Goal: Task Accomplishment & Management: Use online tool/utility

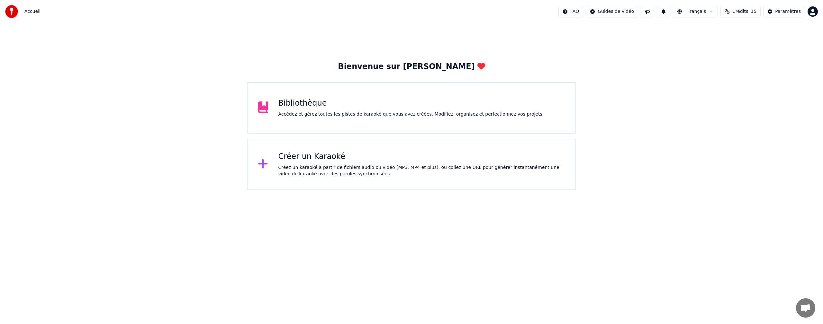
click at [325, 172] on div "Créez un karaoké à partir de fichiers audio ou vidéo (MP3, MP4 et plus), ou col…" at bounding box center [421, 171] width 287 height 13
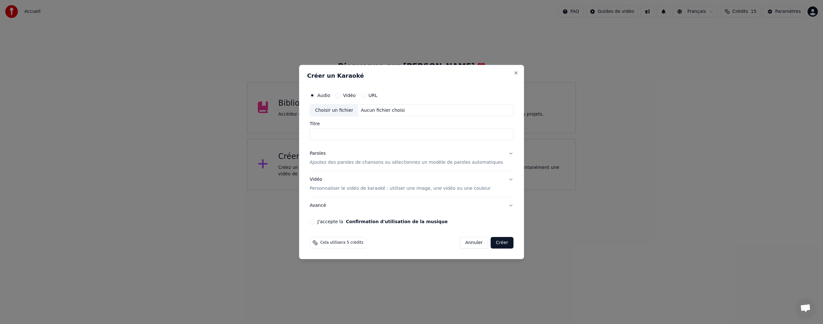
click at [344, 111] on div "Choisir un fichier" at bounding box center [334, 111] width 48 height 12
type input "**********"
click at [347, 162] on p "Ajoutez des paroles de chansons ou sélectionnez un modèle de paroles automatiqu…" at bounding box center [405, 163] width 193 height 6
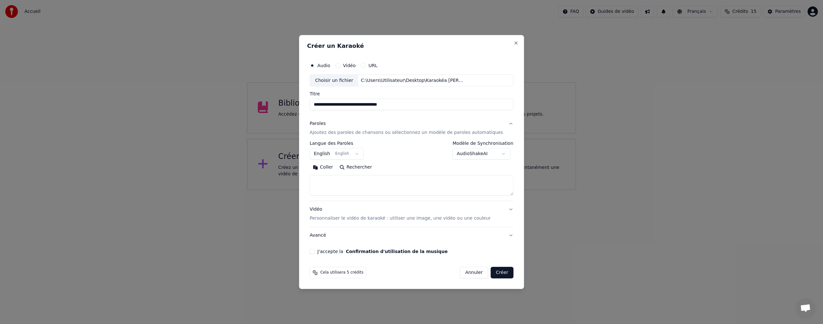
click at [323, 180] on textarea at bounding box center [411, 185] width 204 height 21
click at [334, 169] on button "Coller" at bounding box center [322, 168] width 27 height 10
type textarea "**********"
click at [363, 151] on button "English English" at bounding box center [336, 154] width 54 height 12
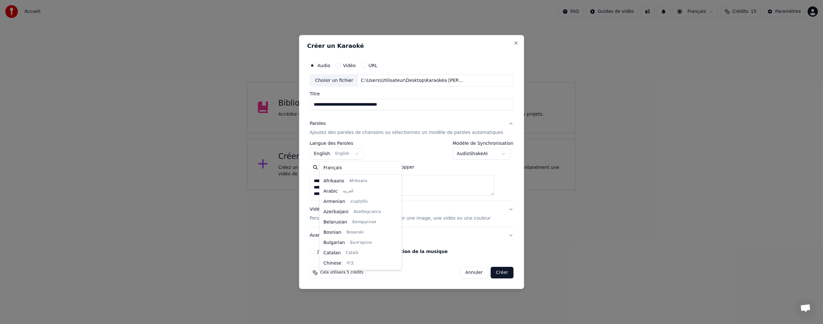
scroll to position [51, 0]
select select "**"
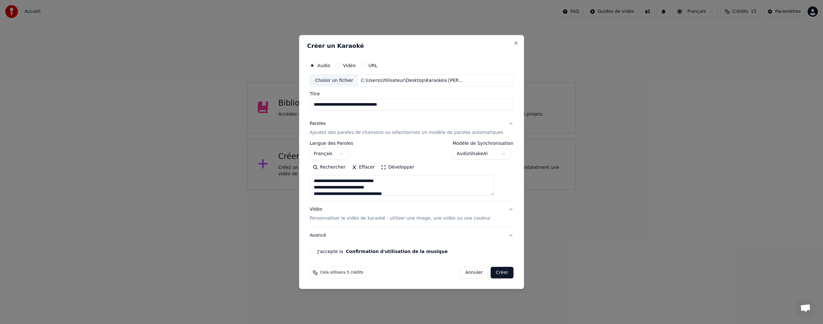
click at [352, 219] on p "Personnaliser le vidéo de karaoké : utiliser une image, une vidéo ou une couleur" at bounding box center [399, 218] width 181 height 6
type textarea "**********"
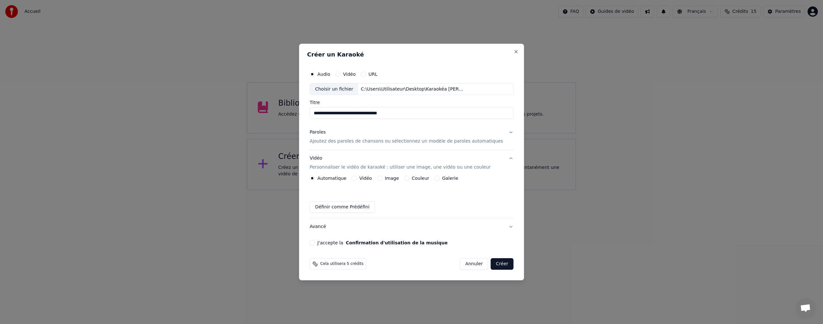
click at [382, 178] on button "Image" at bounding box center [379, 178] width 5 height 5
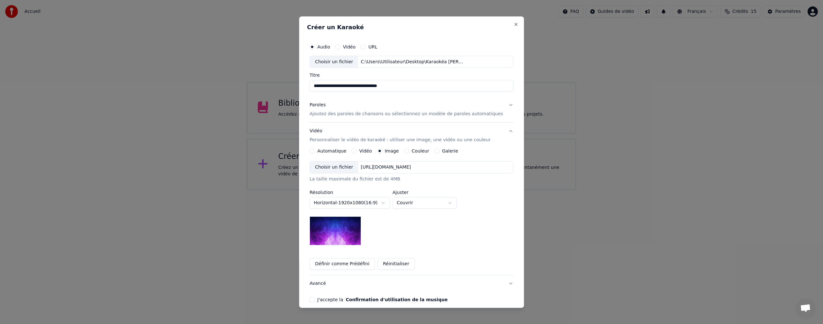
click at [346, 166] on div "Choisir un fichier" at bounding box center [334, 168] width 48 height 12
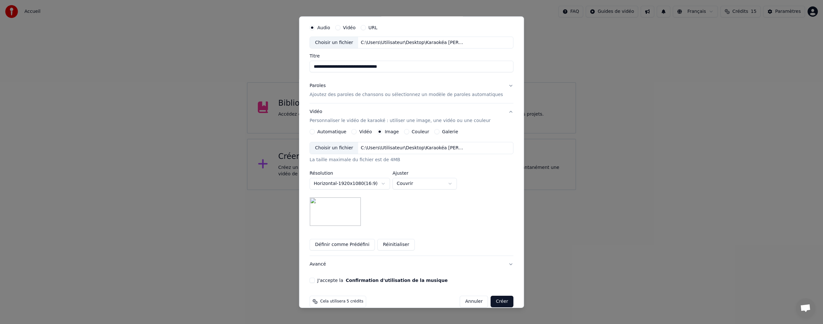
scroll to position [29, 0]
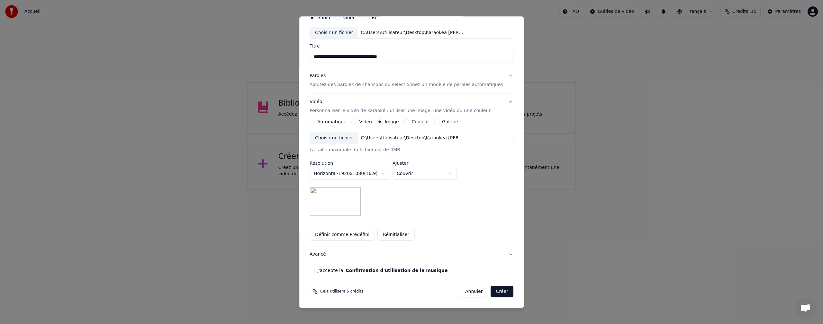
click at [315, 272] on button "J'accepte la Confirmation d'utilisation de la musique" at bounding box center [311, 270] width 5 height 5
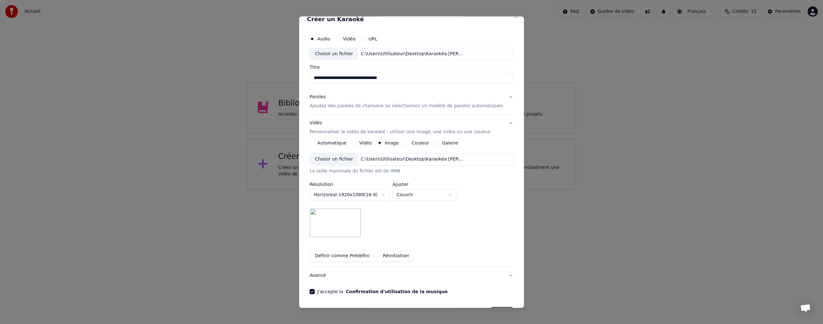
scroll to position [0, 0]
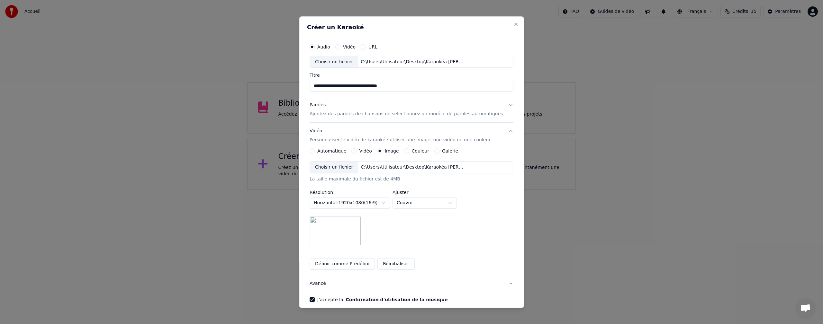
click at [499, 105] on button "Paroles Ajoutez des paroles de chansons ou sélectionnez un modèle de paroles au…" at bounding box center [411, 110] width 204 height 26
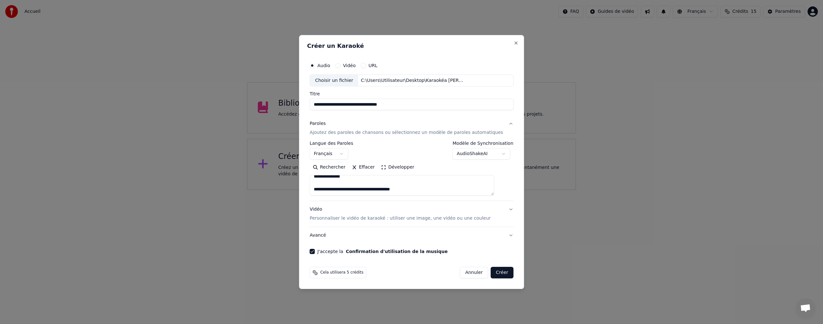
scroll to position [518, 0]
click at [493, 273] on button "Créer" at bounding box center [502, 273] width 22 height 12
type textarea "**********"
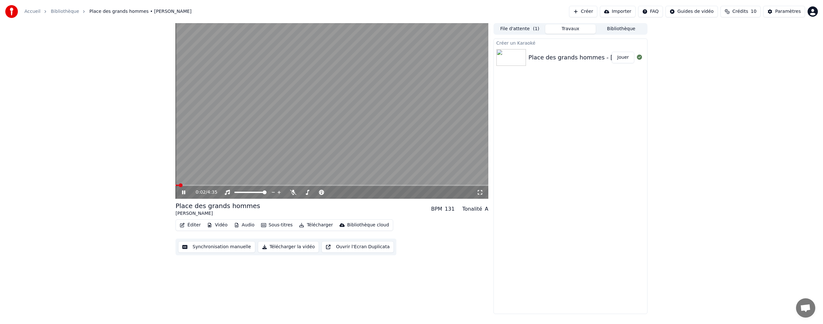
click at [184, 192] on icon at bounding box center [183, 193] width 3 height 4
click at [520, 27] on button "File d'attente ( 1 )" at bounding box center [519, 28] width 51 height 9
click at [499, 49] on icon at bounding box center [498, 50] width 4 height 4
click at [498, 49] on icon at bounding box center [498, 50] width 4 height 2
click at [185, 191] on icon at bounding box center [183, 193] width 3 height 4
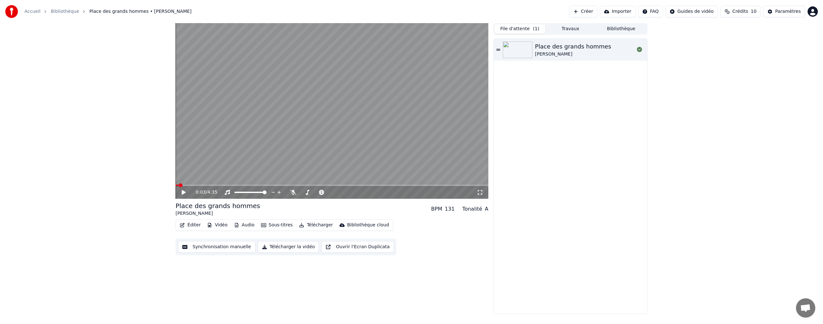
click at [566, 119] on div "Place des grands hommes [PERSON_NAME]" at bounding box center [570, 176] width 153 height 275
click at [569, 29] on button "Travaux" at bounding box center [570, 28] width 51 height 9
click at [543, 55] on div "Place des grands hommes - [PERSON_NAME]" at bounding box center [593, 57] width 130 height 9
click at [624, 58] on button "Jouer" at bounding box center [622, 58] width 22 height 12
click at [332, 108] on video at bounding box center [331, 111] width 313 height 176
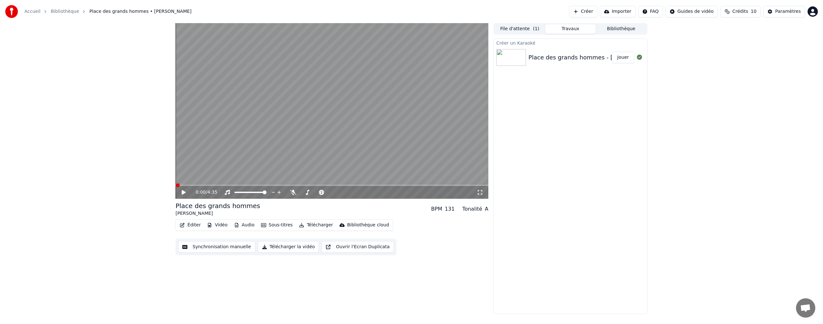
click at [245, 226] on button "Audio" at bounding box center [244, 225] width 26 height 9
click at [113, 199] on div "0:00 / 4:35 Place des grands hommes [PERSON_NAME] BPM 131 Tonalité A Éditer Vid…" at bounding box center [411, 168] width 823 height 291
click at [182, 192] on icon at bounding box center [184, 192] width 4 height 4
click at [639, 57] on icon at bounding box center [638, 57] width 5 height 5
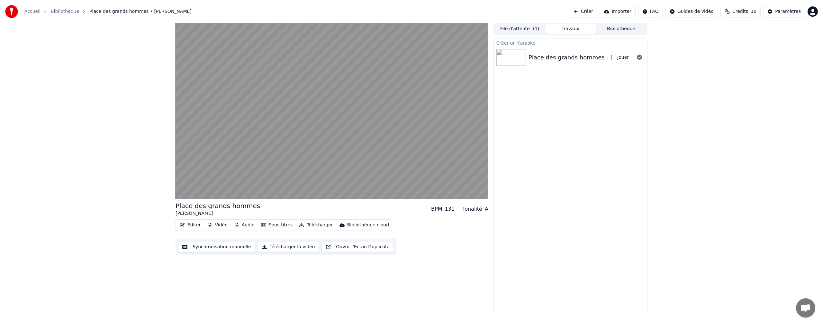
click at [628, 57] on button "Jouer" at bounding box center [622, 58] width 22 height 12
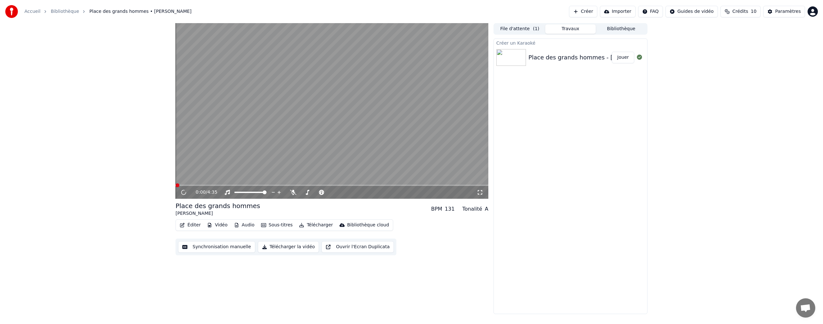
click at [627, 57] on button "Jouer" at bounding box center [622, 58] width 22 height 12
click at [506, 58] on img at bounding box center [511, 57] width 30 height 17
click at [547, 133] on div "Créer un Karaoké Place des grands hommes - [PERSON_NAME]" at bounding box center [570, 177] width 154 height 276
click at [519, 57] on img at bounding box center [511, 57] width 30 height 17
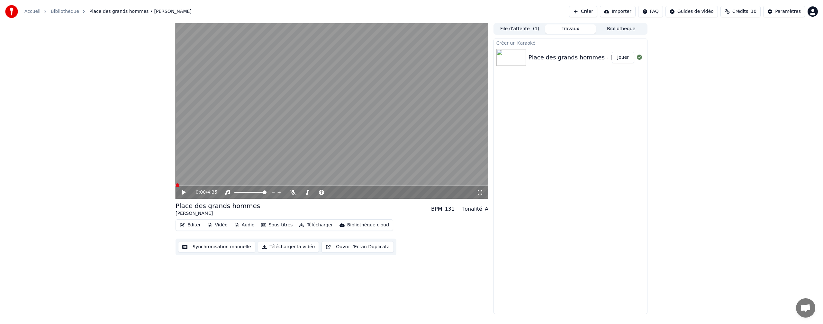
click at [519, 57] on img at bounding box center [511, 57] width 30 height 17
click at [513, 30] on button "File d'attente ( 1 )" at bounding box center [519, 28] width 51 height 9
click at [497, 48] on icon at bounding box center [498, 50] width 4 height 4
click at [498, 52] on div "Place des grands hommes [PERSON_NAME]" at bounding box center [570, 50] width 153 height 22
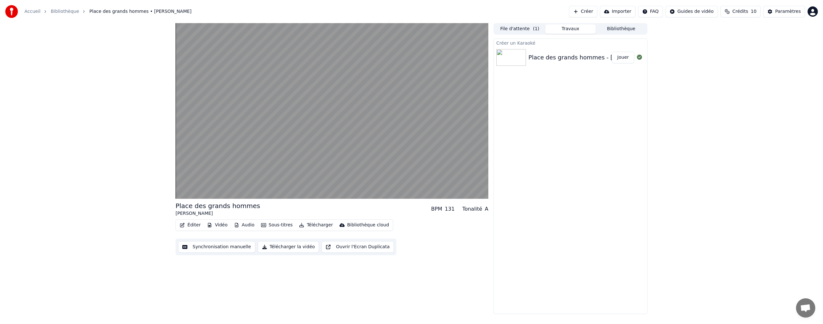
click at [571, 28] on button "Travaux" at bounding box center [570, 28] width 51 height 9
click at [601, 58] on div "Place des grands hommes - [PERSON_NAME]" at bounding box center [593, 57] width 130 height 9
click at [329, 249] on button "Ouvrir l'Ecran Duplicata" at bounding box center [357, 247] width 72 height 12
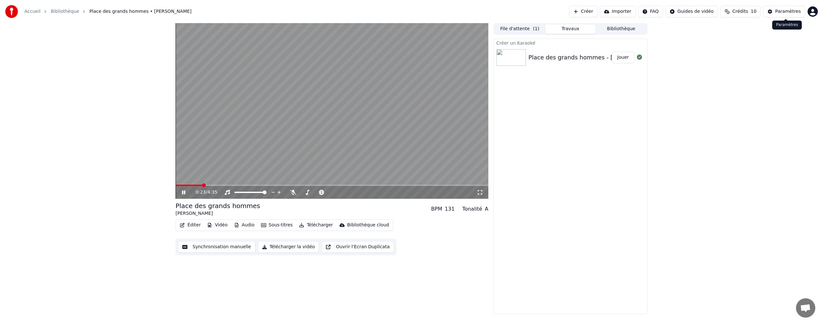
click at [781, 13] on div "Paramètres" at bounding box center [788, 11] width 26 height 6
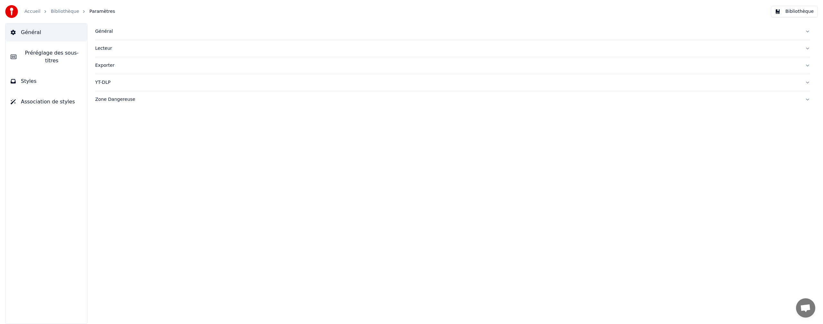
click at [41, 56] on span "Préréglage des sous-titres" at bounding box center [52, 56] width 60 height 15
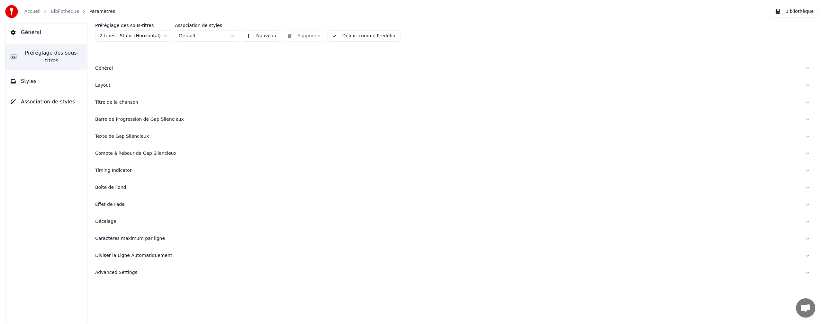
click at [29, 77] on span "Styles" at bounding box center [29, 81] width 16 height 8
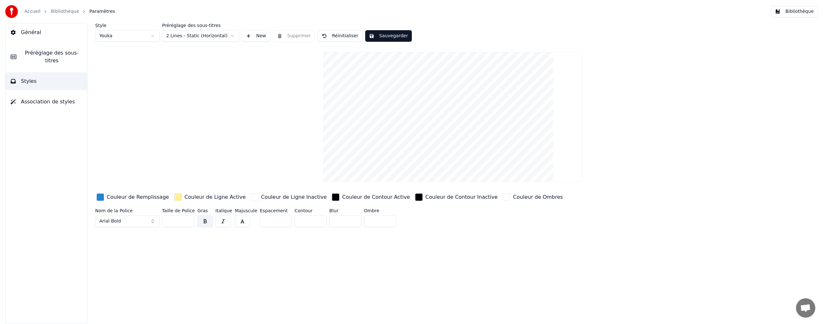
click at [31, 98] on span "Association de styles" at bounding box center [48, 102] width 54 height 8
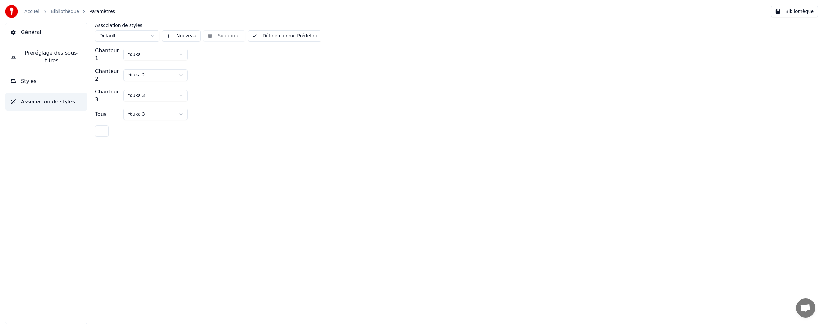
click at [30, 34] on span "Général" at bounding box center [31, 33] width 20 height 8
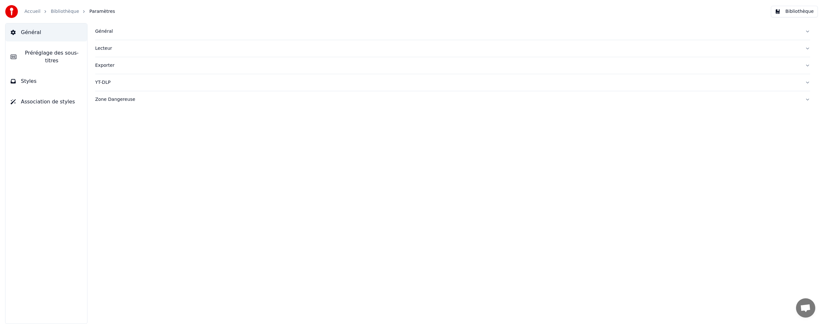
click at [792, 12] on button "Bibliothèque" at bounding box center [793, 12] width 47 height 12
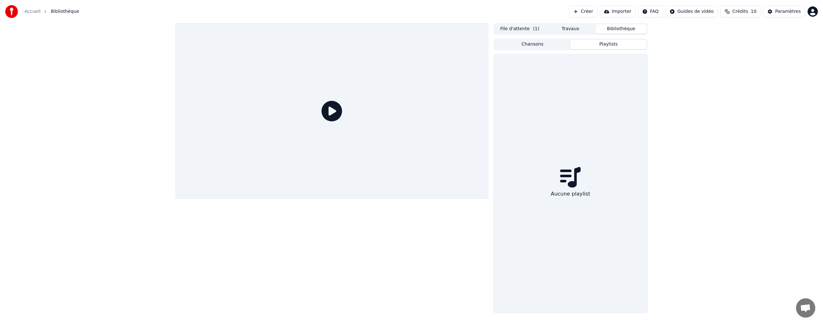
click at [603, 44] on button "Playlists" at bounding box center [608, 44] width 76 height 9
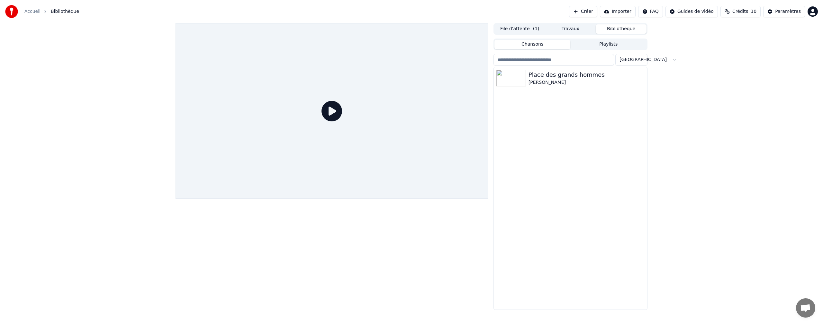
click at [526, 41] on button "Chansons" at bounding box center [532, 44] width 76 height 9
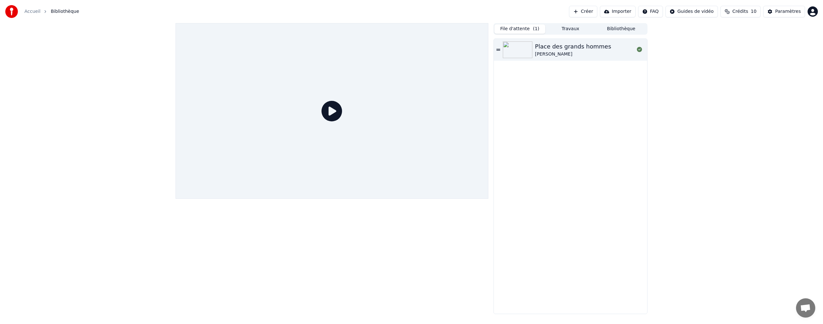
click at [514, 29] on button "File d'attente ( 1 )" at bounding box center [519, 28] width 51 height 9
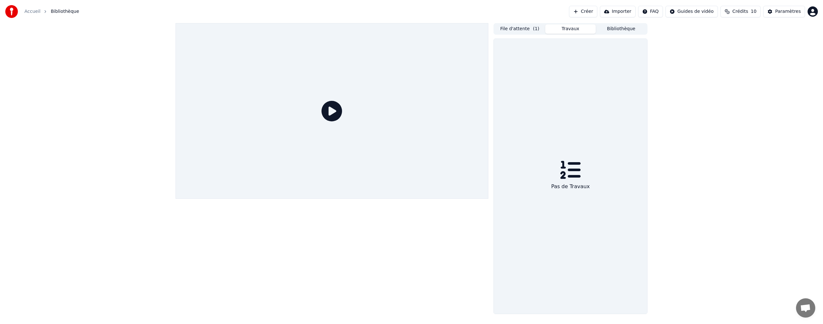
click at [566, 31] on button "Travaux" at bounding box center [570, 28] width 51 height 9
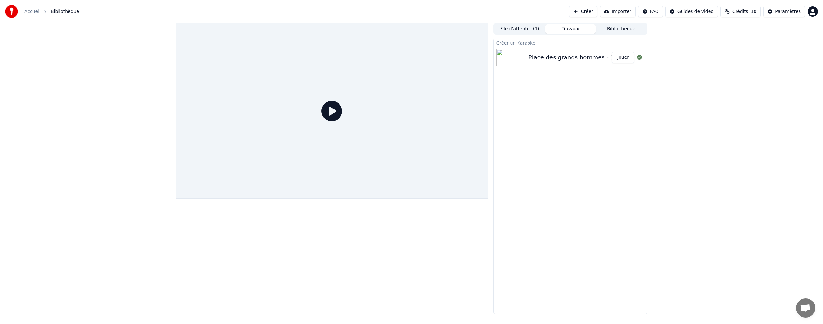
click at [513, 57] on img at bounding box center [511, 57] width 30 height 17
click at [622, 58] on button "Jouer" at bounding box center [622, 58] width 22 height 12
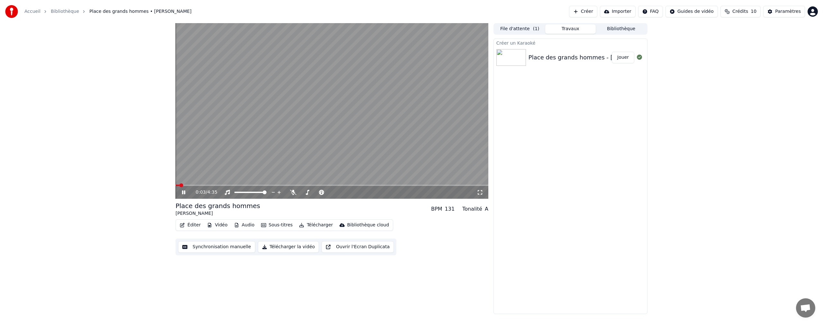
click at [477, 192] on icon at bounding box center [479, 192] width 6 height 5
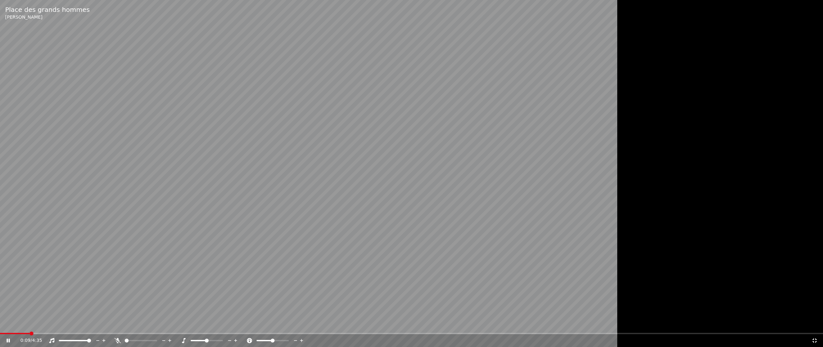
click at [813, 324] on icon at bounding box center [814, 340] width 4 height 4
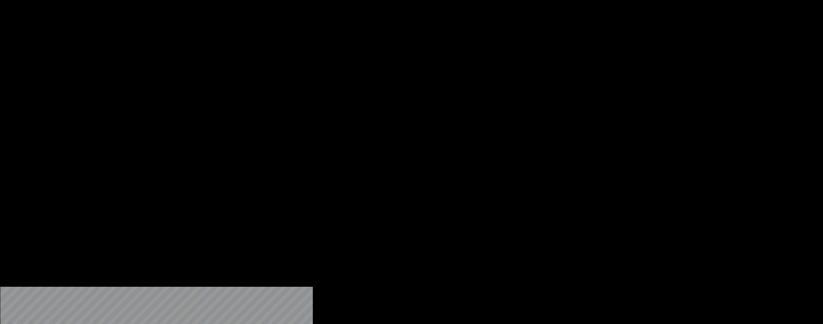
click at [356, 53] on div "Bibliothèque cloud" at bounding box center [368, 49] width 42 height 6
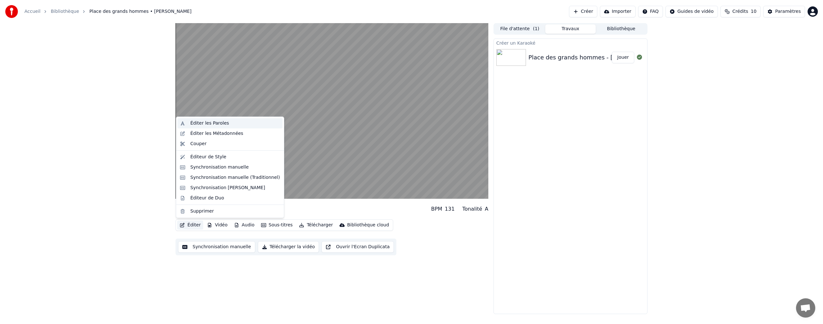
click at [197, 123] on div "Éditer les Paroles" at bounding box center [209, 123] width 39 height 6
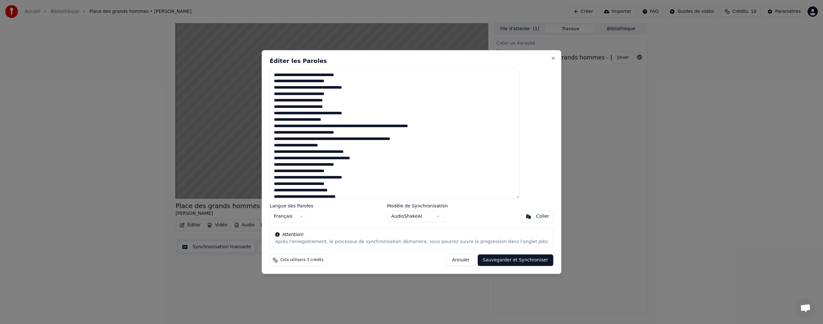
drag, startPoint x: 390, startPoint y: 191, endPoint x: 283, endPoint y: 43, distance: 182.5
click at [223, 0] on html "Accueil Bibliothèque Place des grands hommes • [PERSON_NAME] Créer Importer FAQ…" at bounding box center [411, 162] width 823 height 324
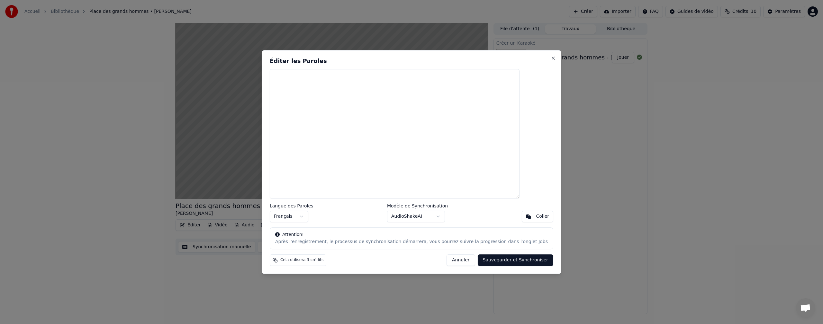
paste textarea "**********"
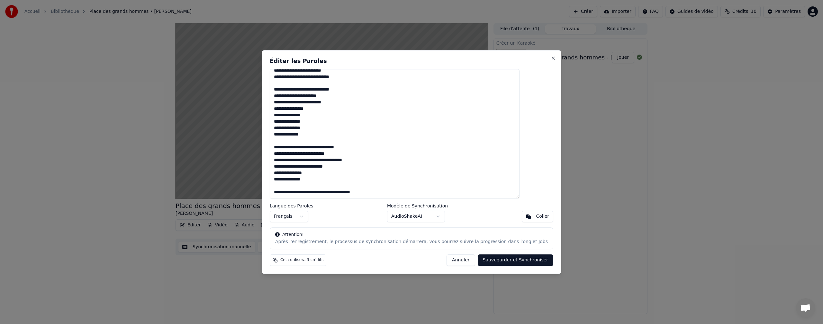
scroll to position [409, 0]
click at [550, 57] on button "Close" at bounding box center [552, 58] width 5 height 5
type textarea "**********"
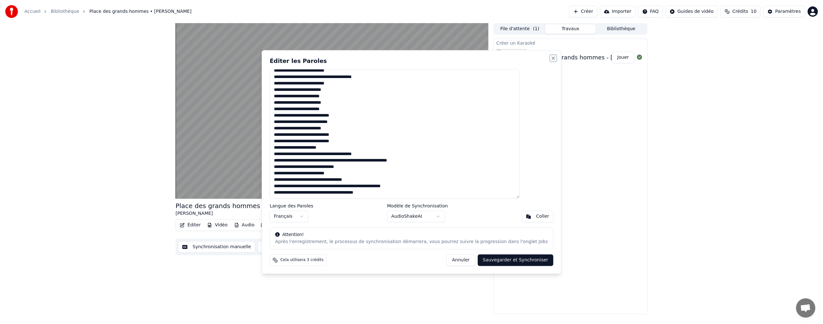
scroll to position [248, 0]
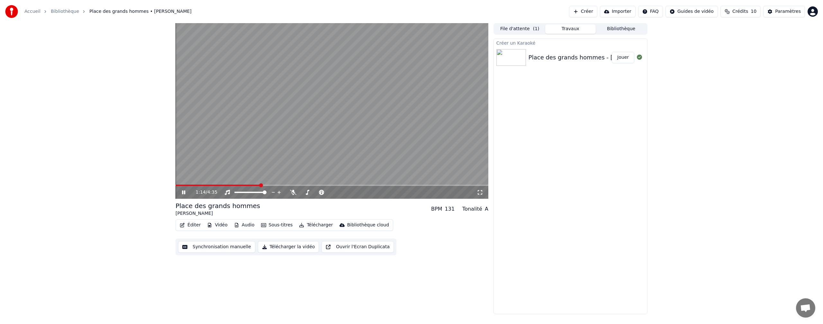
click at [30, 12] on link "Accueil" at bounding box center [32, 11] width 16 height 6
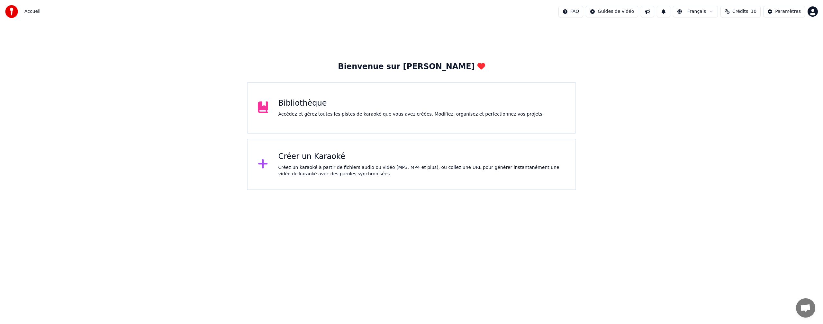
click at [349, 167] on div "Créez un karaoké à partir de fichiers audio ou vidéo (MP3, MP4 et plus), ou col…" at bounding box center [421, 171] width 287 height 13
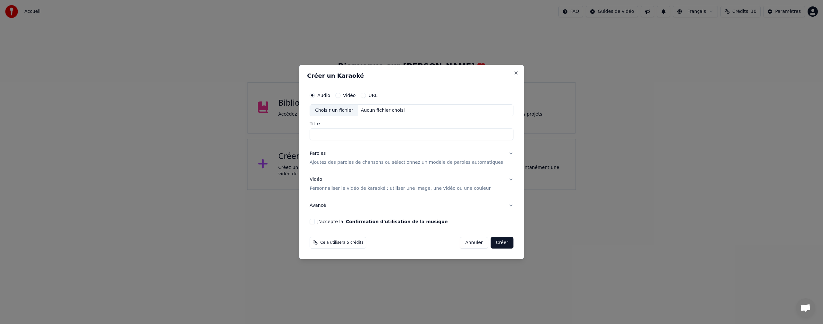
click at [347, 113] on div "Choisir un fichier" at bounding box center [334, 111] width 48 height 12
type input "**********"
click at [336, 164] on p "Ajoutez des paroles de chansons ou sélectionnez un modèle de paroles automatiqu…" at bounding box center [405, 163] width 193 height 6
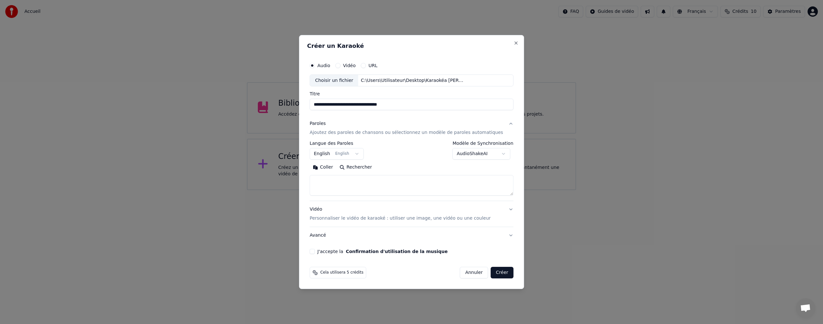
click at [328, 180] on textarea at bounding box center [411, 185] width 204 height 21
click at [335, 167] on button "Coller" at bounding box center [322, 168] width 27 height 10
type textarea "**********"
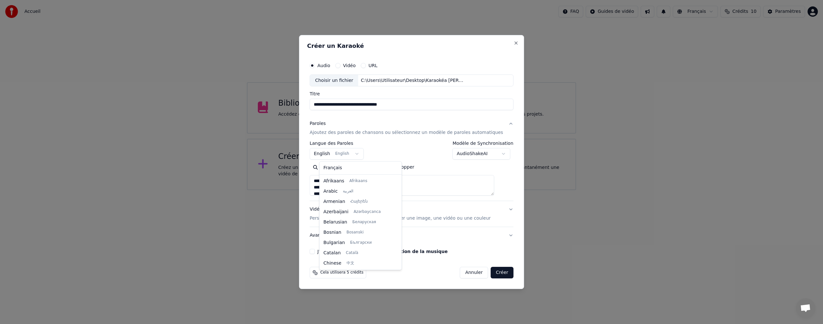
click at [362, 154] on body "**********" at bounding box center [411, 95] width 823 height 190
select select "**"
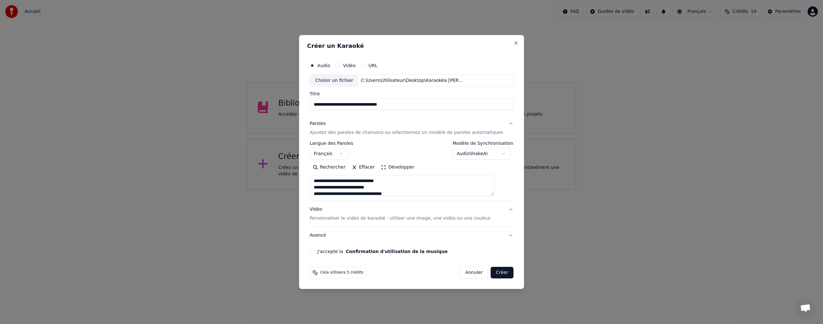
click at [339, 220] on p "Personnaliser le vidéo de karaoké : utiliser une image, une vidéo ou une couleur" at bounding box center [399, 218] width 181 height 6
type textarea "**********"
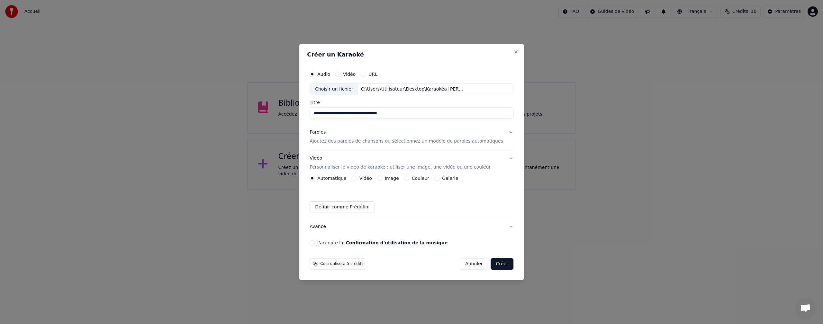
click at [382, 178] on button "Image" at bounding box center [379, 178] width 5 height 5
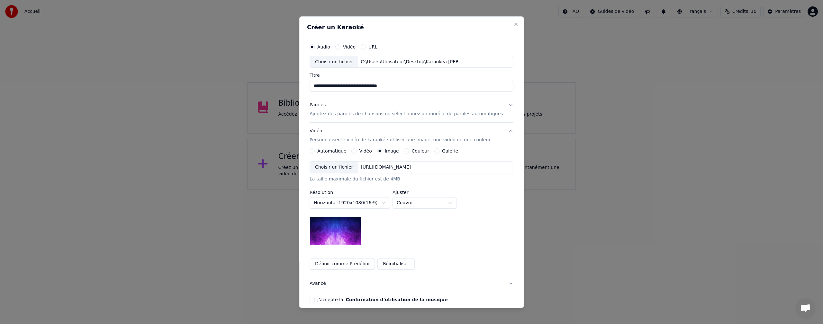
click at [338, 166] on div "Choisir un fichier" at bounding box center [334, 168] width 48 height 12
click at [315, 301] on button "J'accepte la Confirmation d'utilisation de la musique" at bounding box center [311, 299] width 5 height 5
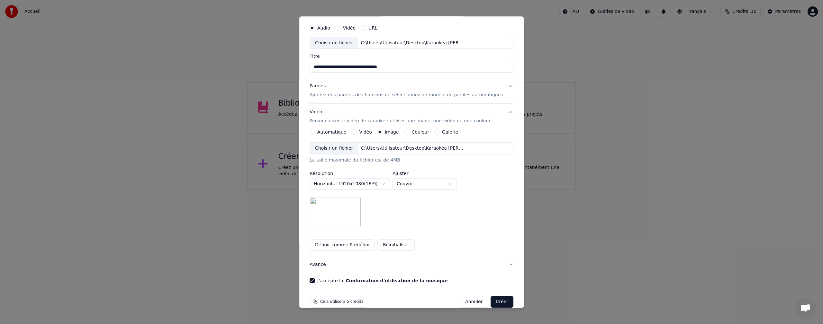
scroll to position [29, 0]
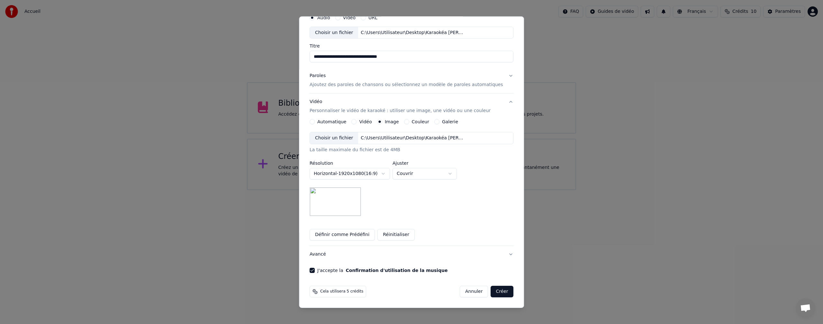
click at [491, 292] on button "Créer" at bounding box center [502, 292] width 22 height 12
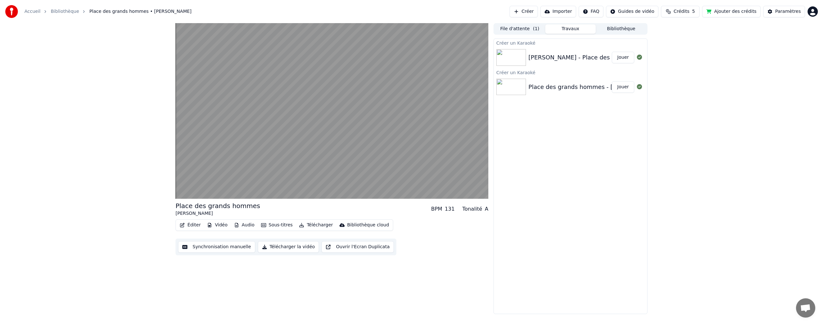
click at [577, 86] on div "Place des grands hommes - [PERSON_NAME]" at bounding box center [593, 87] width 130 height 9
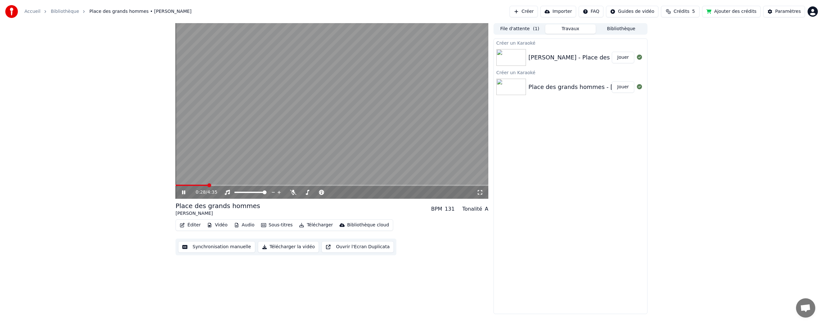
click at [242, 224] on button "Audio" at bounding box center [244, 225] width 26 height 9
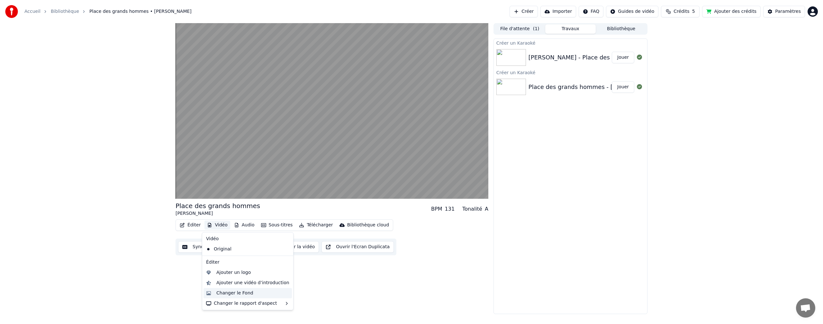
click at [232, 293] on div "Changer le Fond" at bounding box center [234, 293] width 37 height 6
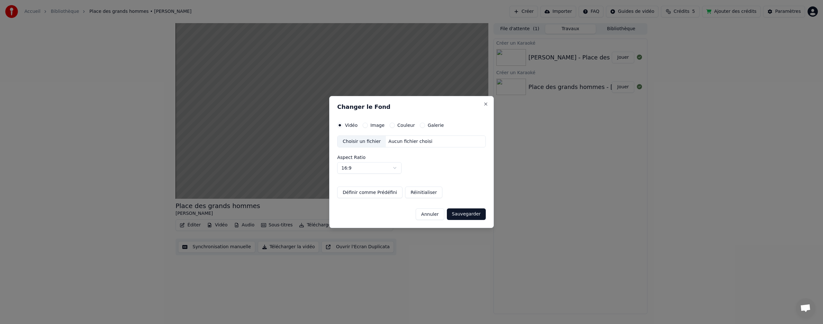
click at [360, 143] on div "Choisir un fichier" at bounding box center [361, 142] width 48 height 12
click at [366, 126] on button "Image" at bounding box center [364, 125] width 5 height 5
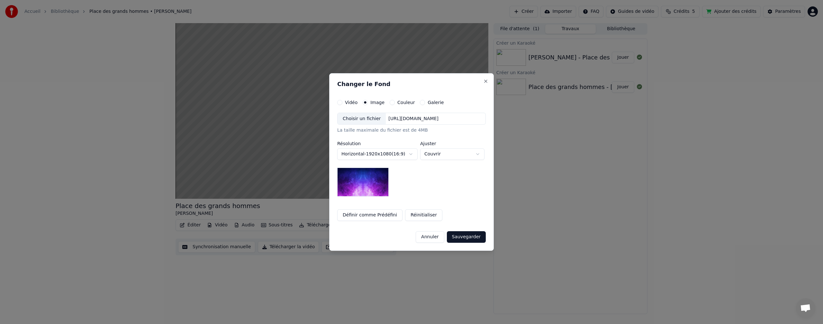
click at [358, 122] on div "Choisir un fichier" at bounding box center [361, 119] width 48 height 12
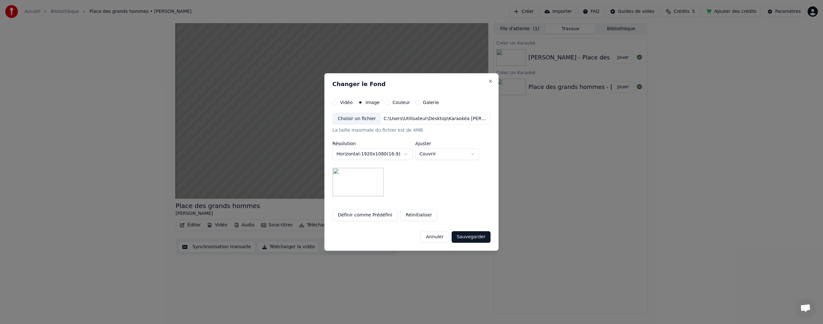
click at [468, 238] on button "Sauvegarder" at bounding box center [470, 237] width 39 height 12
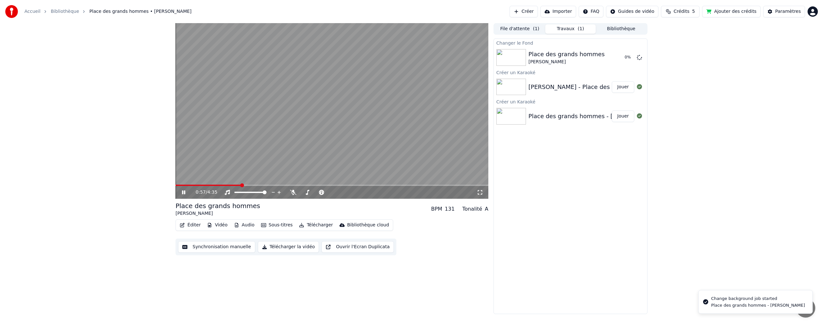
click at [287, 97] on video at bounding box center [331, 111] width 313 height 176
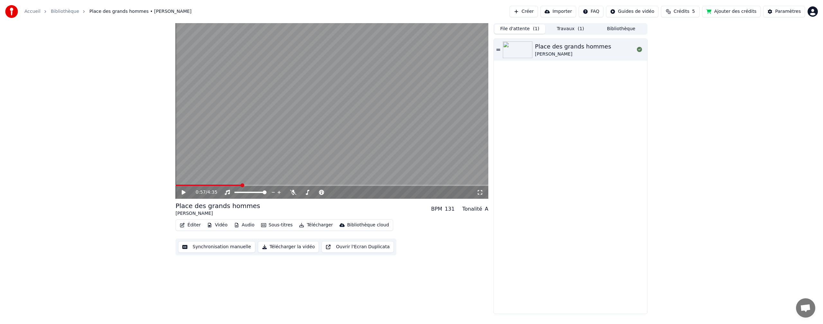
click at [508, 30] on button "File d'attente ( 1 )" at bounding box center [519, 28] width 51 height 9
click at [569, 28] on button "Travaux ( 1 )" at bounding box center [570, 28] width 51 height 9
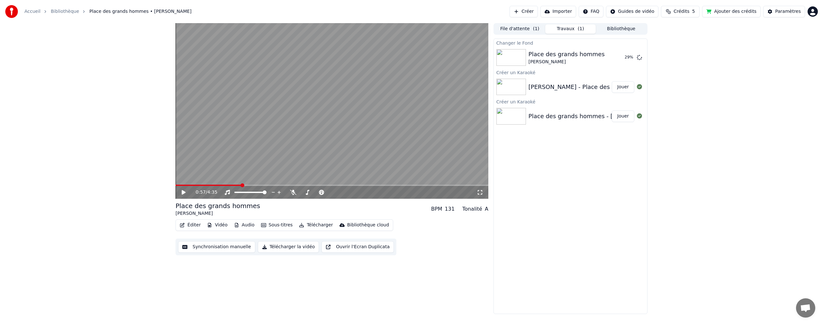
click at [733, 273] on div "0:57 / 4:35 Place des grands hommes [PERSON_NAME] BPM 131 Tonalité A Éditer Vid…" at bounding box center [411, 168] width 823 height 291
click at [620, 59] on button "Jouer" at bounding box center [622, 58] width 22 height 12
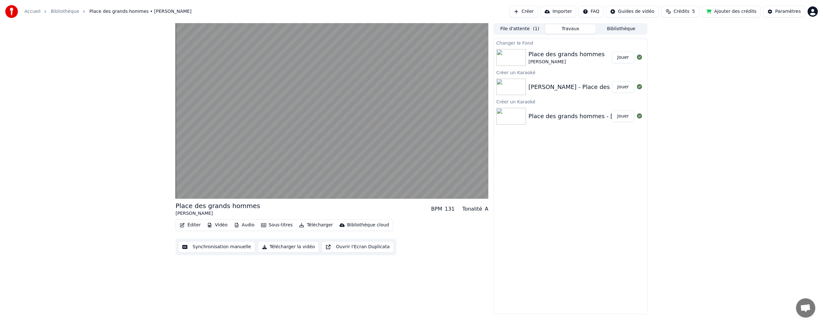
click at [222, 248] on button "Synchronisation manuelle" at bounding box center [216, 247] width 77 height 12
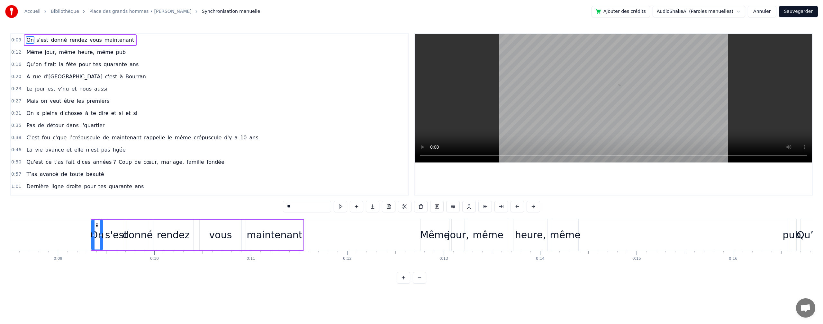
scroll to position [0, 868]
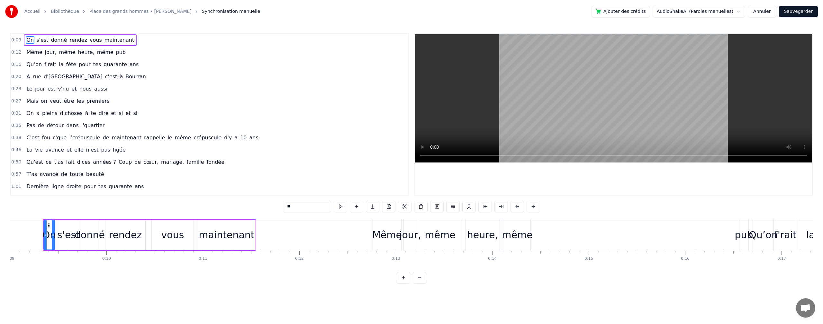
drag, startPoint x: 742, startPoint y: 234, endPoint x: 601, endPoint y: 243, distance: 141.3
click at [559, 227] on div "Même jour, même heure, même pub" at bounding box center [560, 235] width 377 height 32
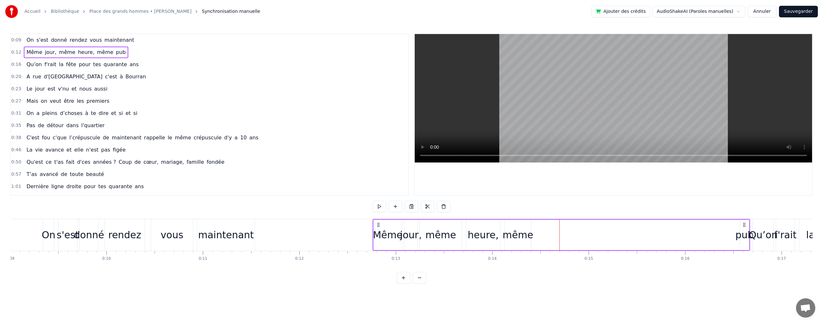
click at [740, 236] on div "pub" at bounding box center [744, 235] width 18 height 14
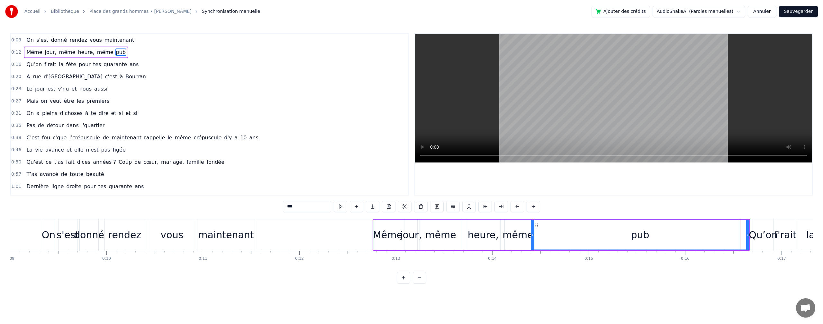
drag, startPoint x: 739, startPoint y: 235, endPoint x: 532, endPoint y: 224, distance: 207.5
click at [532, 224] on div at bounding box center [532, 234] width 3 height 29
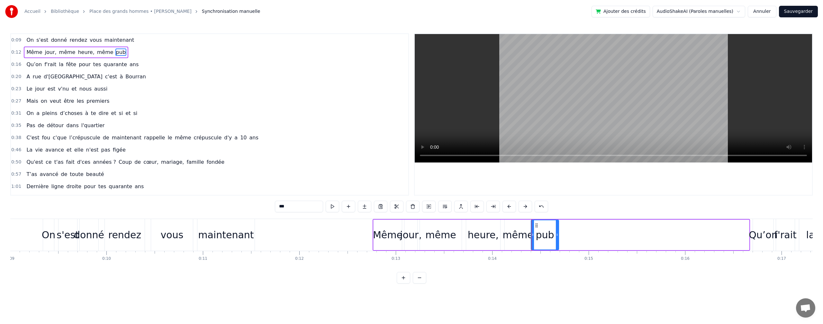
drag, startPoint x: 747, startPoint y: 234, endPoint x: 557, endPoint y: 215, distance: 191.2
click at [557, 215] on div "0:09 On s'est donné rendez vous maintenant 0:12 Même jour, même heure, même pub…" at bounding box center [411, 158] width 802 height 250
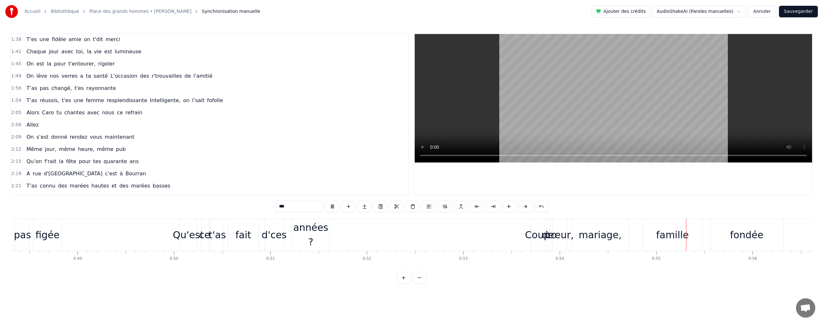
scroll to position [0, 4875]
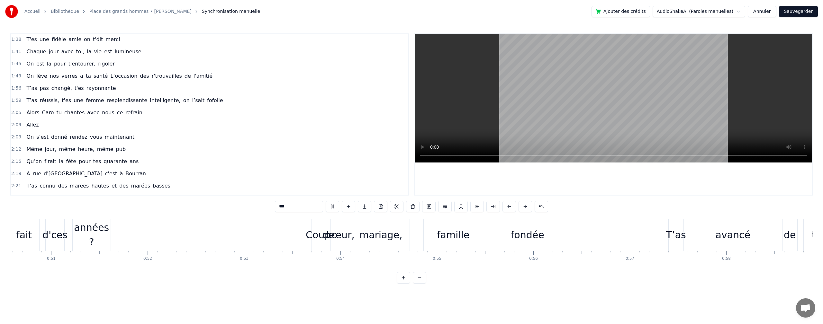
click at [132, 12] on link "Place des grands hommes • [PERSON_NAME]" at bounding box center [140, 11] width 102 height 6
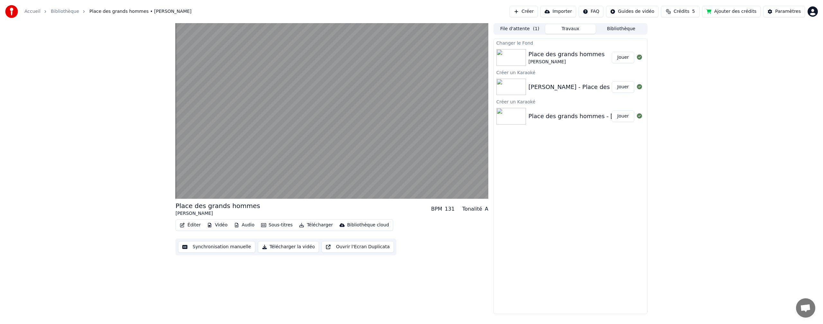
click at [622, 89] on button "Jouer" at bounding box center [622, 87] width 22 height 12
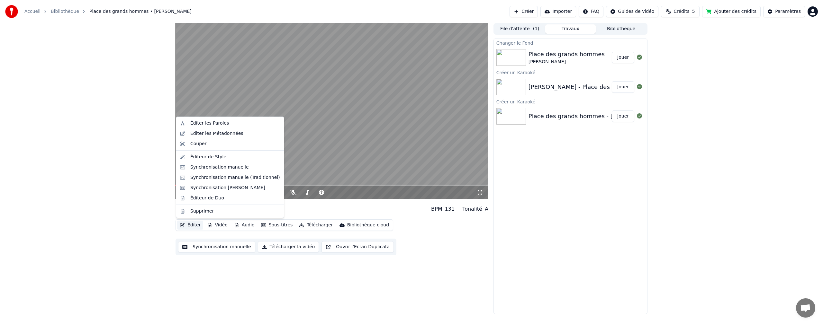
click at [191, 226] on button "Éditer" at bounding box center [190, 225] width 26 height 9
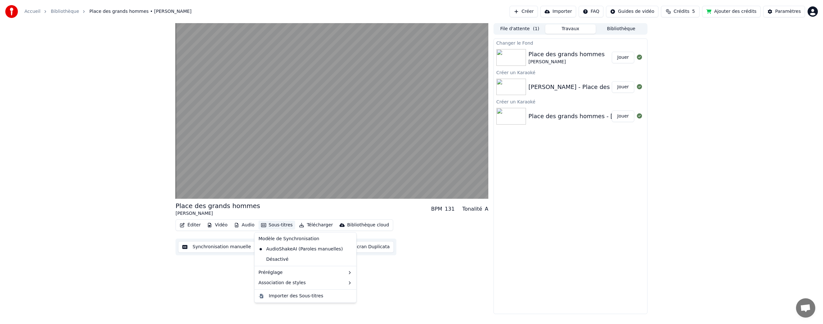
click at [127, 280] on div "Place des grands hommes [PERSON_NAME] BPM 131 Tonalité A Éditer Vidéo Audio Sou…" at bounding box center [411, 168] width 823 height 291
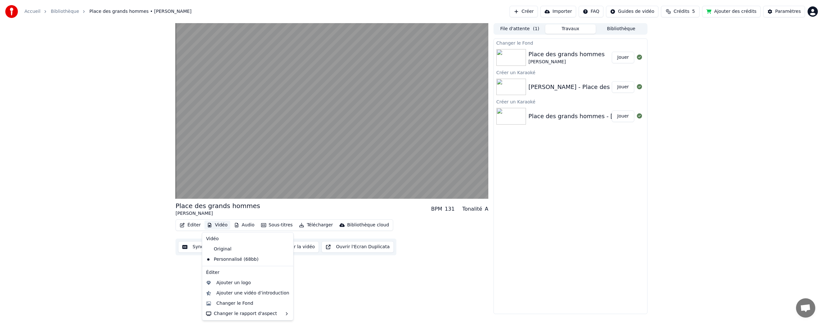
click at [216, 226] on button "Vidéo" at bounding box center [216, 225] width 25 height 9
click at [234, 301] on div "Changer le Fond" at bounding box center [234, 303] width 37 height 6
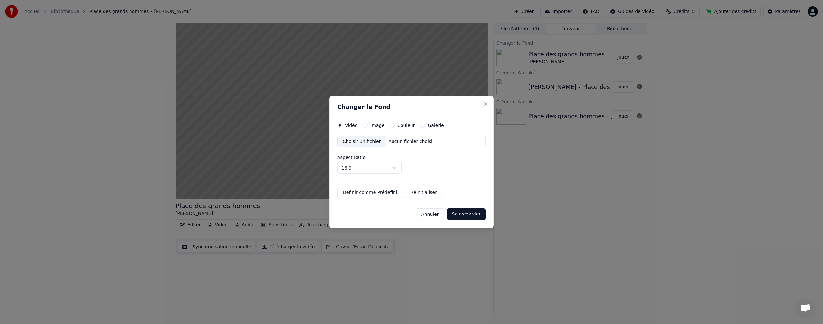
click at [360, 141] on div "Choisir un fichier" at bounding box center [361, 142] width 48 height 12
click at [365, 126] on button "Image" at bounding box center [364, 125] width 5 height 5
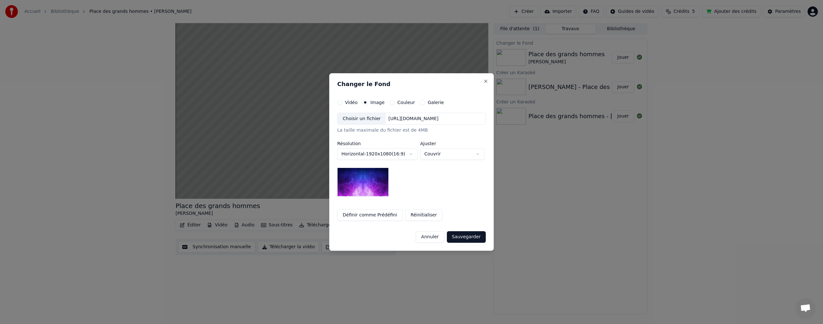
click at [359, 121] on div "Choisir un fichier" at bounding box center [361, 119] width 48 height 12
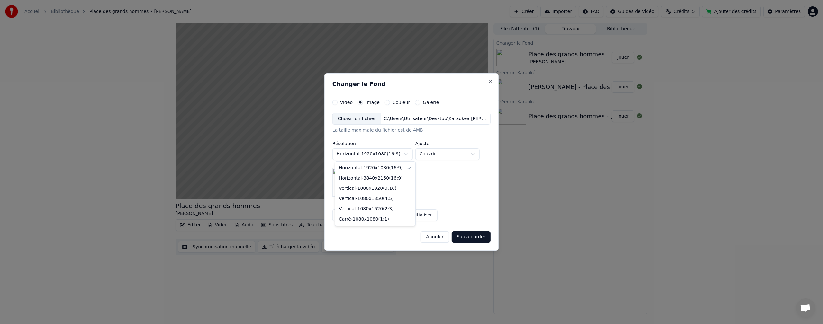
click at [407, 155] on body "**********" at bounding box center [411, 162] width 823 height 324
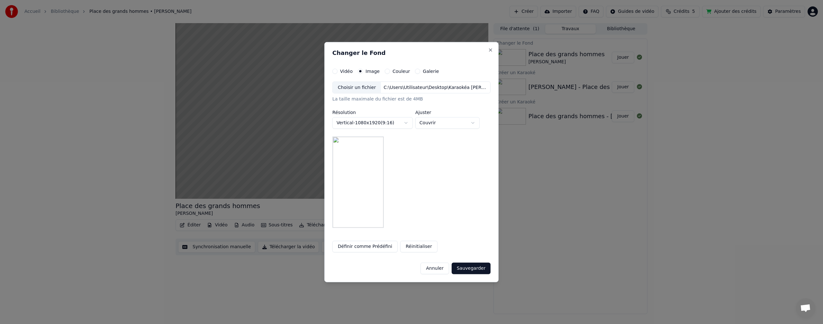
click at [405, 121] on body "**********" at bounding box center [411, 162] width 823 height 324
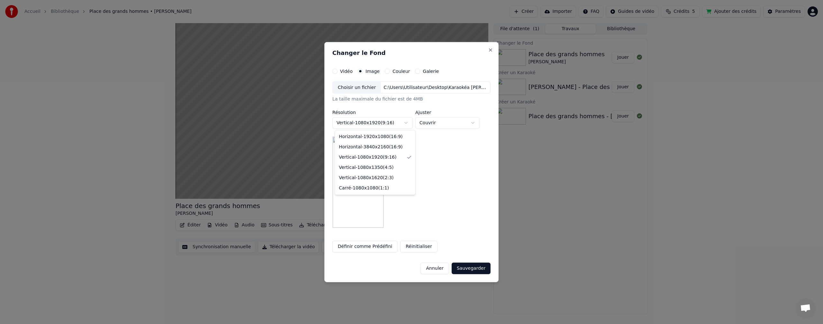
select select "*********"
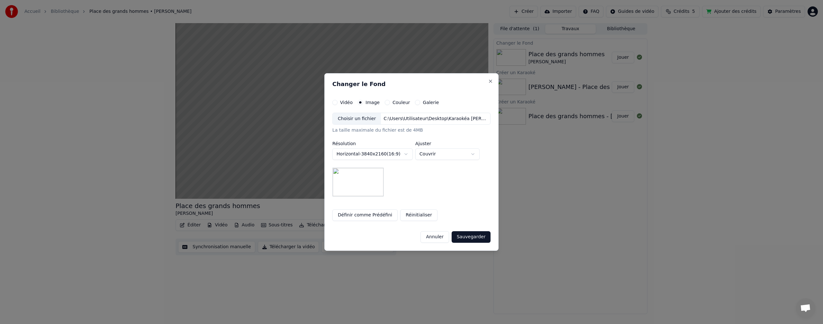
click at [446, 156] on body "**********" at bounding box center [411, 162] width 823 height 324
select select "*******"
click at [468, 238] on button "Sauvegarder" at bounding box center [470, 237] width 39 height 12
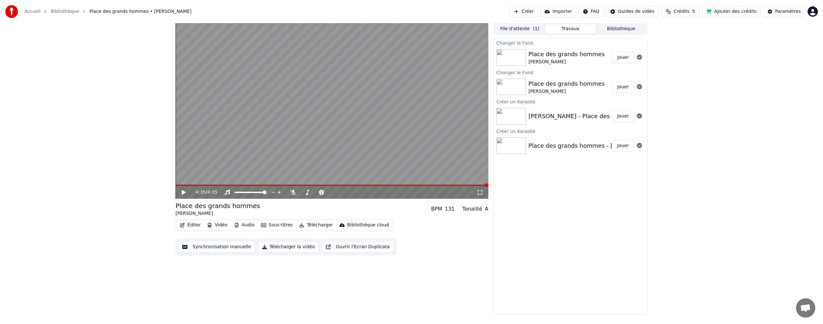
click at [622, 55] on button "Jouer" at bounding box center [622, 58] width 22 height 12
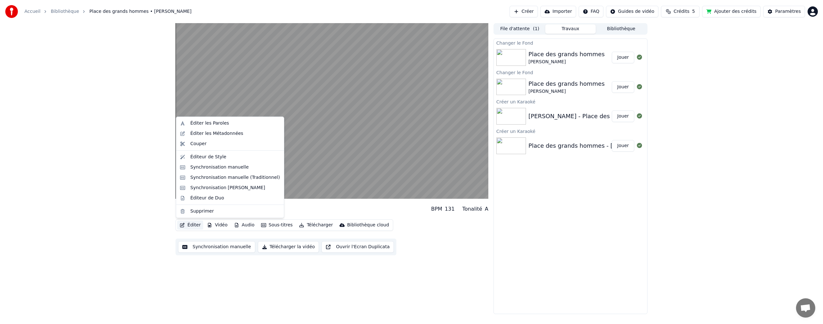
click at [191, 225] on button "Éditer" at bounding box center [190, 225] width 26 height 9
click at [205, 168] on div "Synchronisation manuelle" at bounding box center [219, 167] width 58 height 6
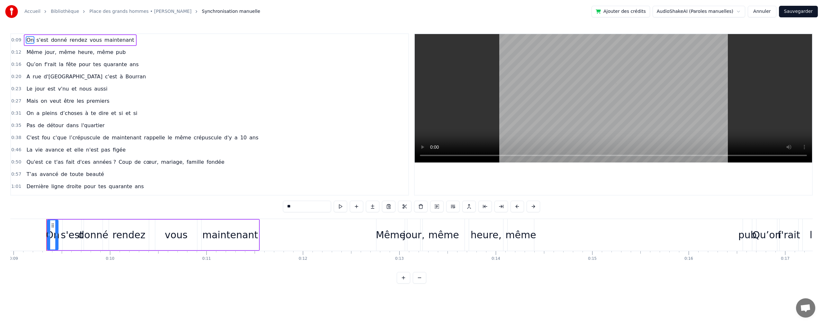
scroll to position [0, 868]
click at [39, 39] on span "s'est" at bounding box center [42, 39] width 13 height 7
click at [29, 52] on span "Même" at bounding box center [34, 52] width 17 height 7
type input "****"
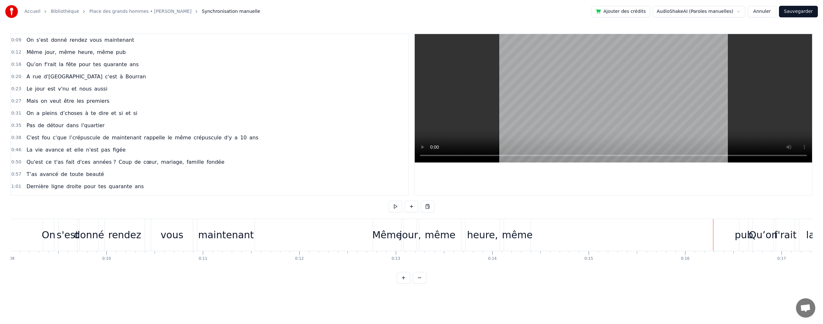
click at [28, 55] on span "Même" at bounding box center [34, 52] width 17 height 7
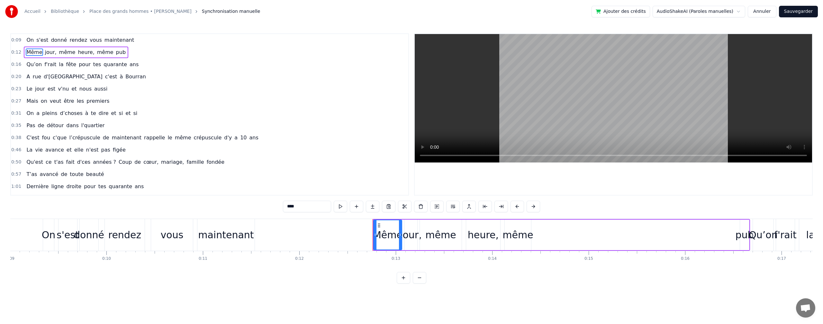
drag, startPoint x: 747, startPoint y: 250, endPoint x: 705, endPoint y: 251, distance: 42.4
click at [705, 251] on div "On s'est donné rendez vous maintenant Même jour, même heure, même pub Qu’on f'r…" at bounding box center [411, 243] width 802 height 48
drag, startPoint x: 749, startPoint y: 243, endPoint x: 681, endPoint y: 255, distance: 68.9
click at [681, 255] on div "On s'est donné rendez vous maintenant Même jour, même heure, même pub Qu’on f'r…" at bounding box center [411, 243] width 802 height 48
click at [741, 235] on div "pub" at bounding box center [744, 235] width 18 height 14
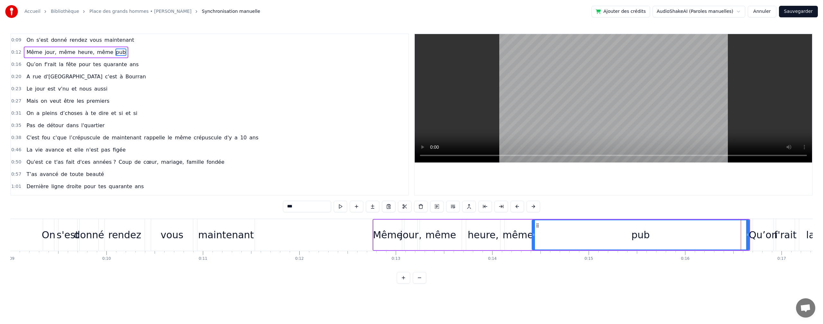
drag, startPoint x: 741, startPoint y: 236, endPoint x: 533, endPoint y: 234, distance: 207.9
click at [533, 234] on icon at bounding box center [533, 234] width 3 height 5
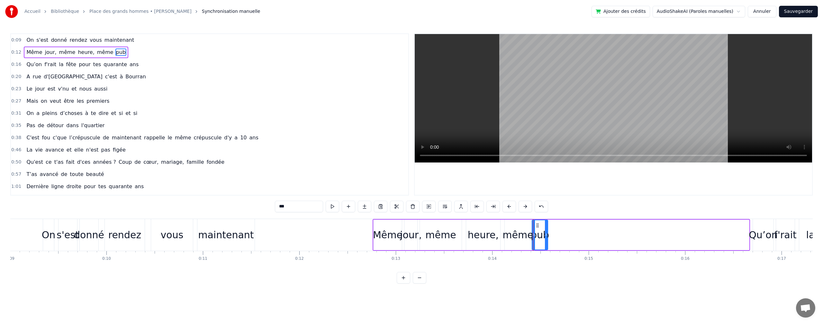
drag, startPoint x: 747, startPoint y: 235, endPoint x: 546, endPoint y: 239, distance: 201.2
click at [546, 239] on div at bounding box center [546, 234] width 3 height 29
click at [36, 40] on span "s'est" at bounding box center [42, 39] width 13 height 7
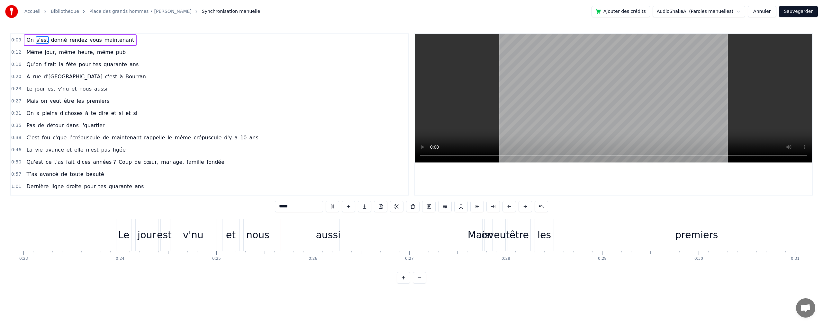
scroll to position [0, 2380]
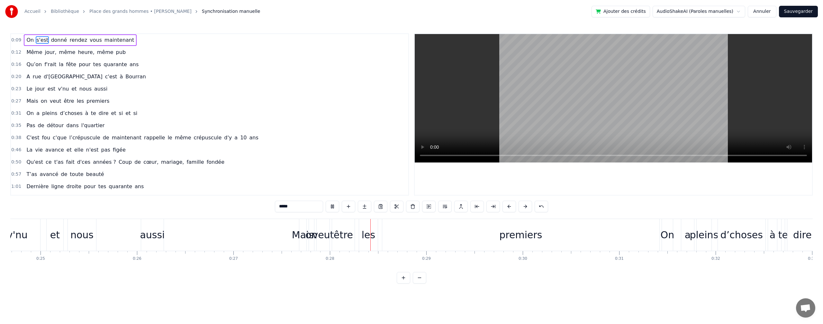
click at [152, 239] on div "aussi" at bounding box center [152, 235] width 25 height 14
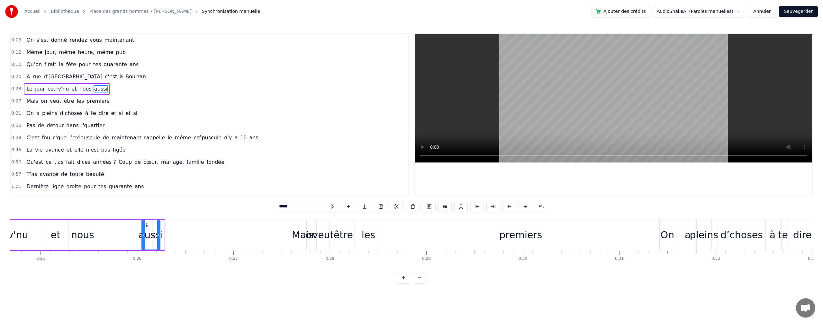
drag, startPoint x: 163, startPoint y: 235, endPoint x: 137, endPoint y: 239, distance: 25.9
click at [158, 240] on div at bounding box center [158, 234] width 3 height 29
drag, startPoint x: 142, startPoint y: 236, endPoint x: 123, endPoint y: 240, distance: 19.6
click at [97, 237] on icon at bounding box center [97, 234] width 3 height 5
drag, startPoint x: 157, startPoint y: 234, endPoint x: 133, endPoint y: 231, distance: 24.4
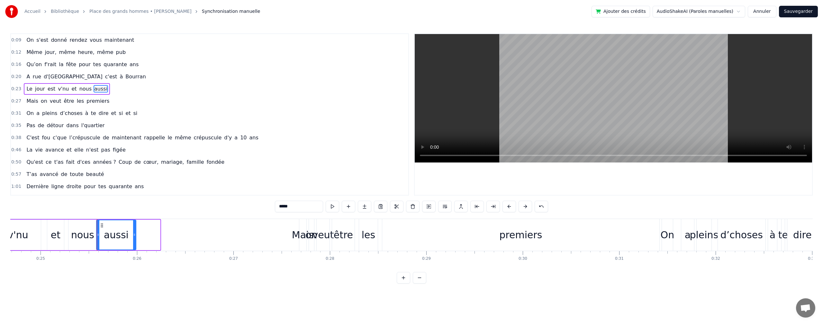
click at [133, 231] on div at bounding box center [134, 234] width 3 height 29
click at [28, 89] on span "Le" at bounding box center [29, 88] width 7 height 7
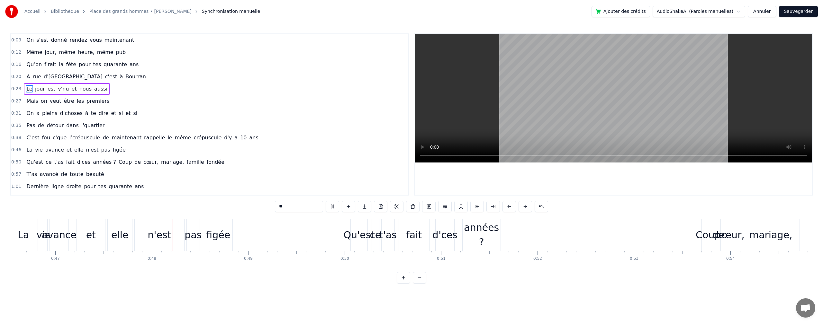
scroll to position [0, 4540]
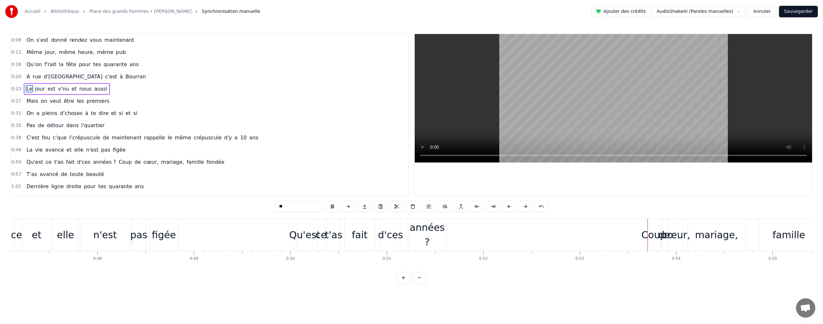
click at [145, 138] on span "rappelle" at bounding box center [154, 137] width 22 height 7
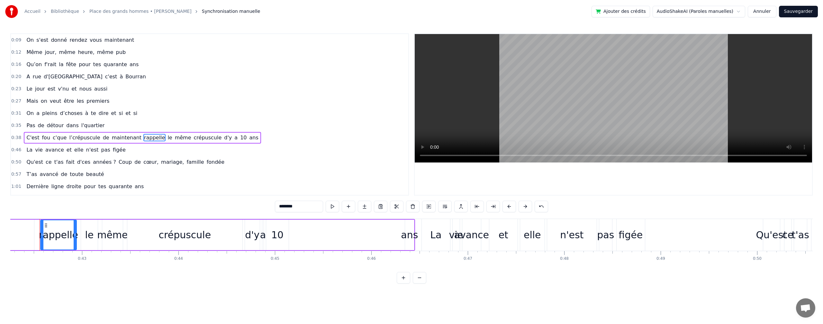
scroll to position [0, 4070]
click at [248, 137] on span "ans" at bounding box center [253, 137] width 10 height 7
type input "***"
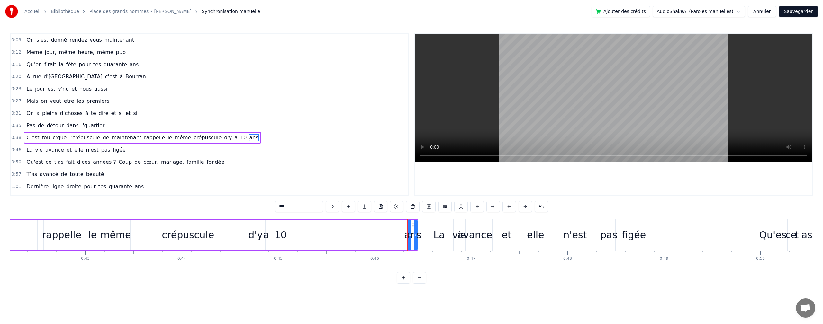
scroll to position [23, 0]
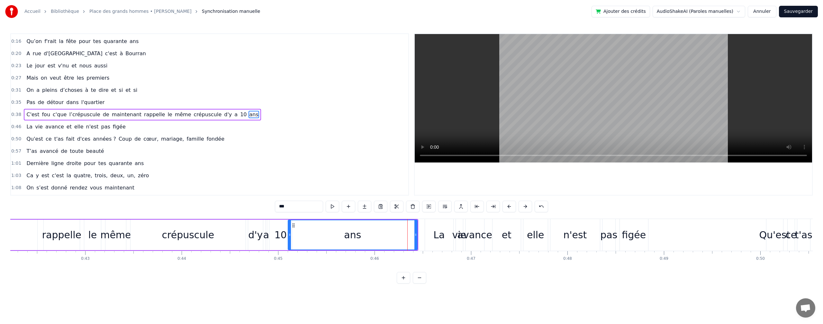
drag, startPoint x: 409, startPoint y: 234, endPoint x: 328, endPoint y: 237, distance: 81.6
click at [289, 235] on icon at bounding box center [289, 234] width 3 height 5
drag, startPoint x: 416, startPoint y: 235, endPoint x: 308, endPoint y: 231, distance: 108.0
click at [308, 231] on div at bounding box center [307, 234] width 3 height 29
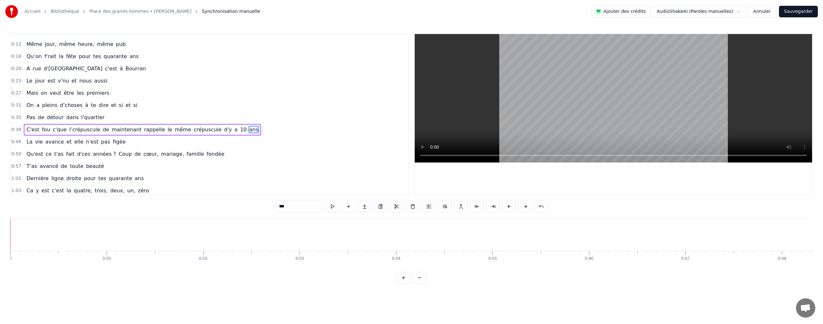
scroll to position [0, 0]
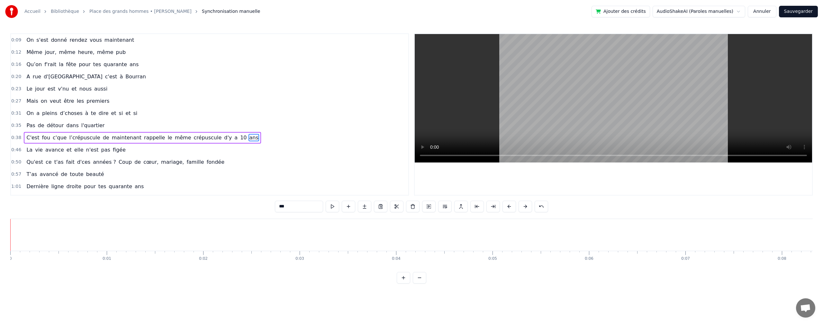
click at [26, 39] on span "On" at bounding box center [30, 39] width 9 height 7
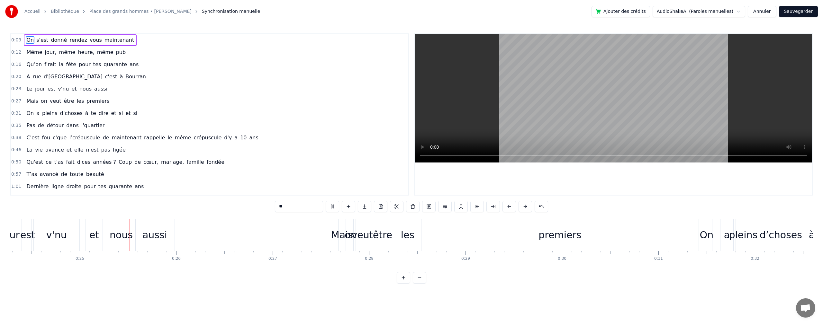
scroll to position [0, 2362]
click at [106, 64] on span "quarante" at bounding box center [115, 64] width 25 height 7
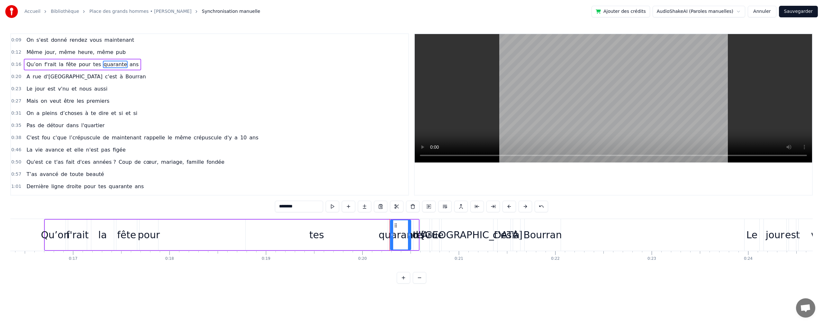
scroll to position [0, 1565]
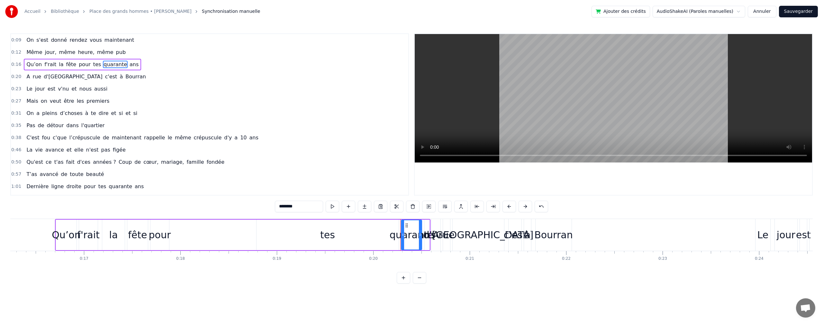
click at [306, 236] on div "tes" at bounding box center [327, 235] width 142 height 31
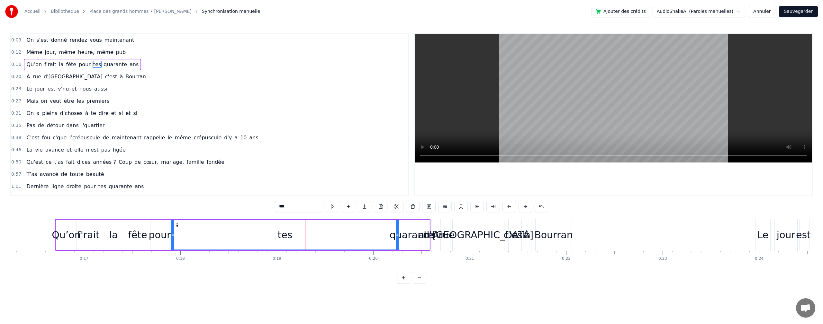
drag, startPoint x: 258, startPoint y: 235, endPoint x: 173, endPoint y: 230, distance: 85.3
click at [173, 230] on div at bounding box center [173, 234] width 3 height 29
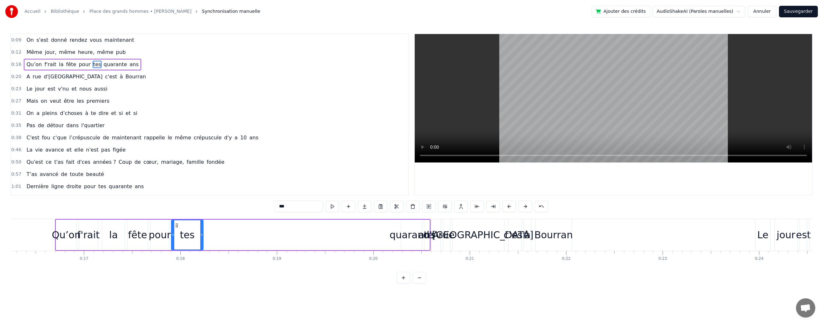
drag, startPoint x: 397, startPoint y: 233, endPoint x: 330, endPoint y: 233, distance: 67.2
click at [201, 240] on div at bounding box center [201, 234] width 3 height 29
click at [405, 233] on div "quarante" at bounding box center [411, 235] width 44 height 14
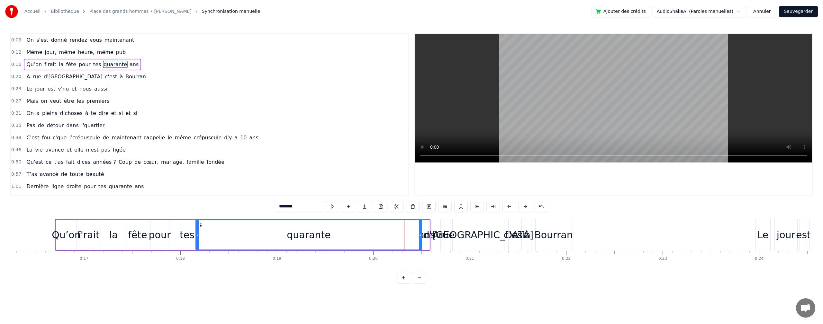
drag, startPoint x: 402, startPoint y: 233, endPoint x: 249, endPoint y: 257, distance: 154.8
click at [197, 255] on div "On s'est donné rendez vous maintenant Même jour, même heure, même pub Qu’on f'r…" at bounding box center [411, 243] width 802 height 48
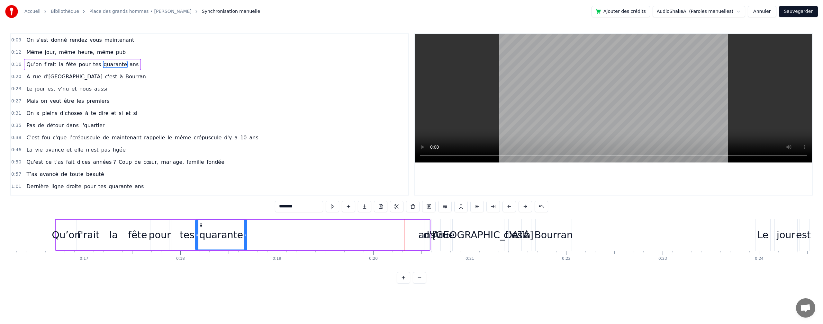
drag, startPoint x: 419, startPoint y: 233, endPoint x: 250, endPoint y: 248, distance: 169.7
click at [244, 245] on div at bounding box center [245, 234] width 3 height 29
click at [424, 237] on div "ans" at bounding box center [426, 235] width 17 height 14
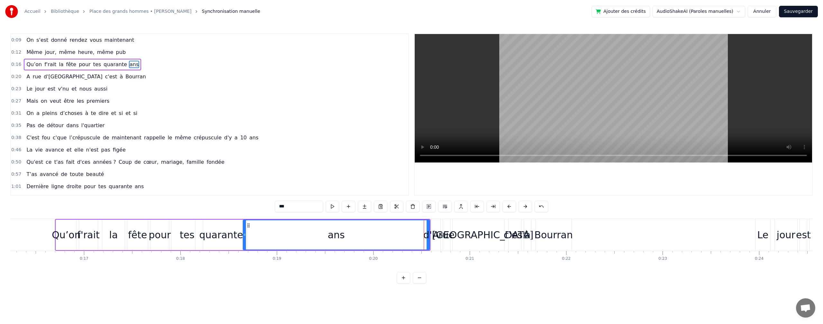
drag, startPoint x: 425, startPoint y: 235, endPoint x: 310, endPoint y: 243, distance: 114.6
click at [243, 251] on div "On s'est donné rendez vous maintenant Même jour, même heure, même pub Qu’on f'r…" at bounding box center [411, 243] width 802 height 48
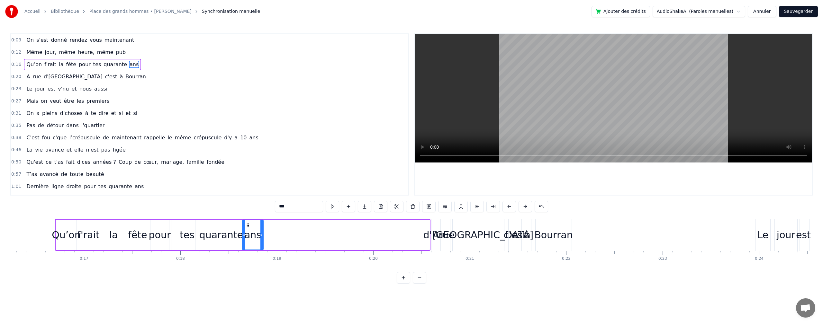
drag, startPoint x: 429, startPoint y: 235, endPoint x: 270, endPoint y: 253, distance: 160.0
click at [262, 252] on div "On s'est donné rendez vous maintenant Même jour, même heure, même pub Qu’on f'r…" at bounding box center [411, 243] width 802 height 48
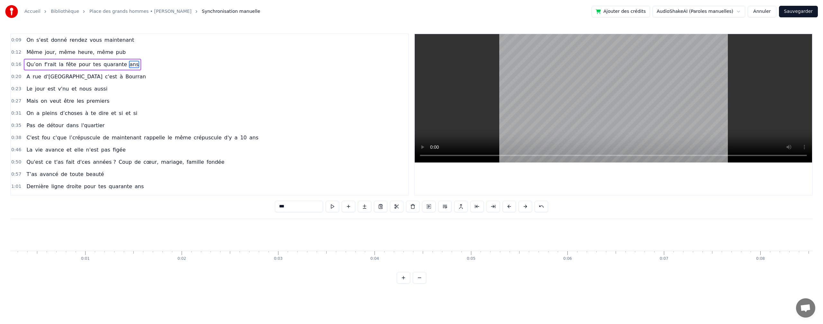
scroll to position [0, 0]
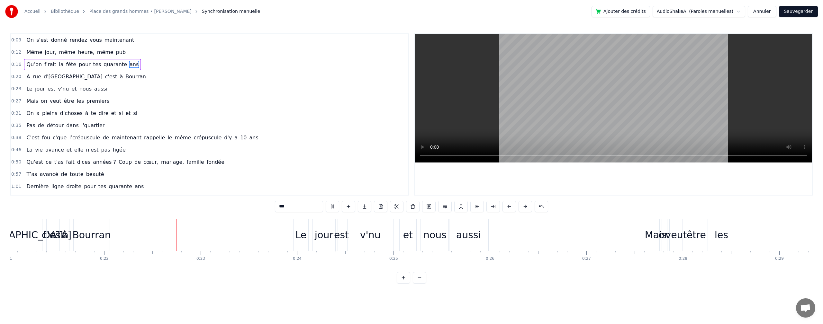
click at [36, 39] on span "s'est" at bounding box center [42, 39] width 13 height 7
type input "*****"
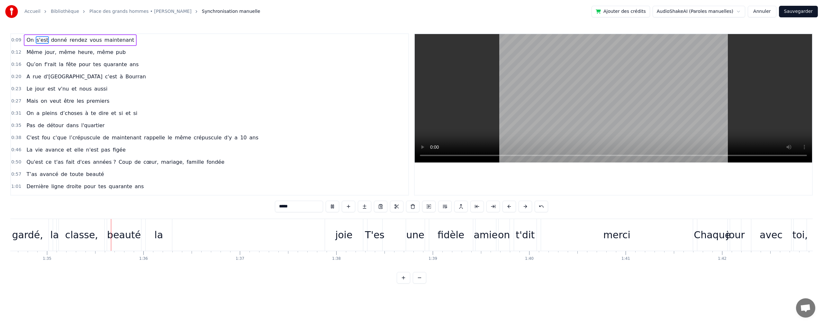
scroll to position [0, 9128]
click at [743, 12] on html "Accueil Bibliothèque Place des grands hommes • [PERSON_NAME] Synchronisation ma…" at bounding box center [411, 147] width 823 height 294
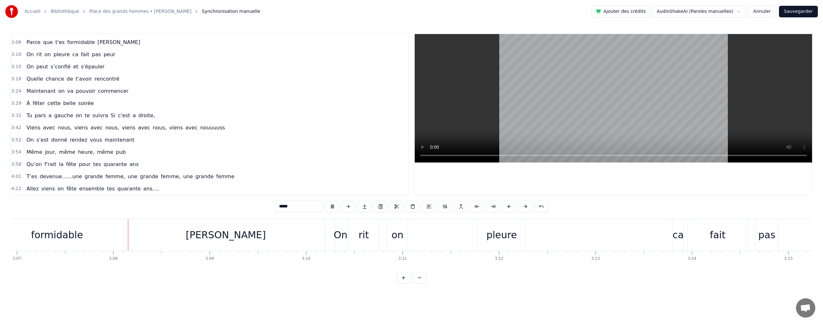
scroll to position [0, 18039]
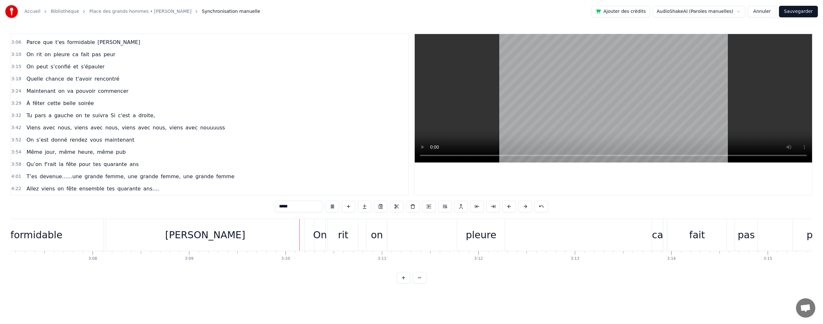
click at [14, 165] on span "3:58" at bounding box center [16, 164] width 10 height 6
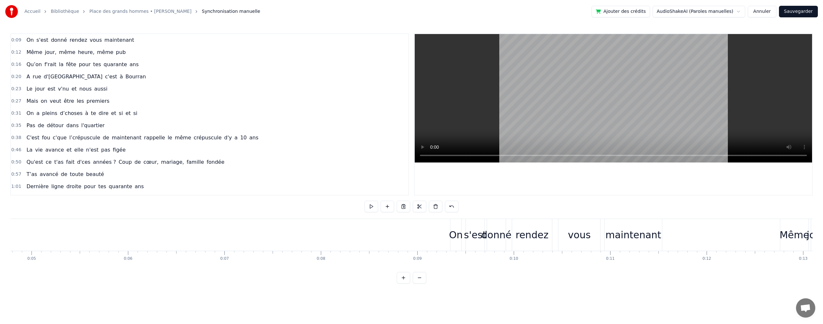
scroll to position [0, 194]
click at [26, 38] on span "On" at bounding box center [30, 39] width 9 height 7
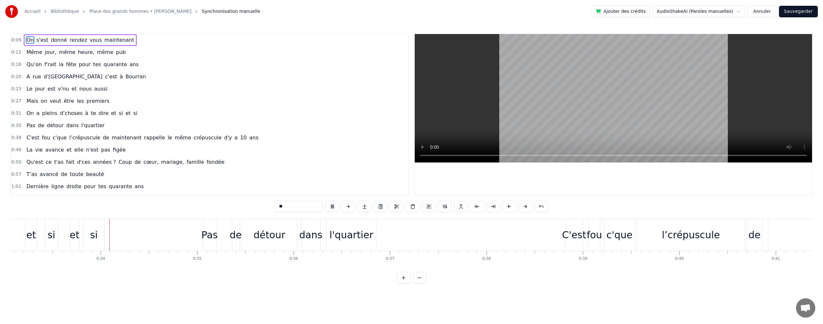
scroll to position [0, 3190]
click at [16, 99] on span "0:27" at bounding box center [16, 101] width 10 height 6
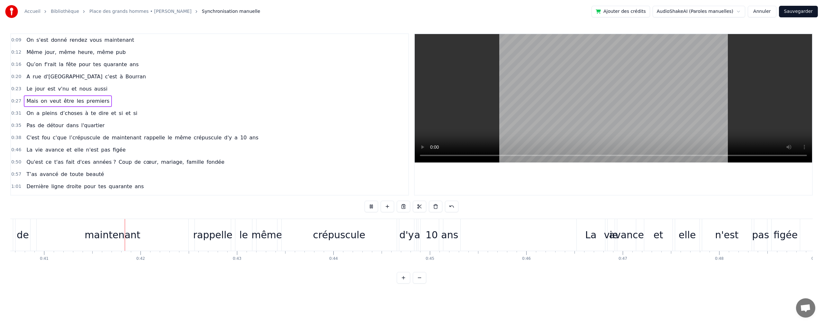
scroll to position [0, 3931]
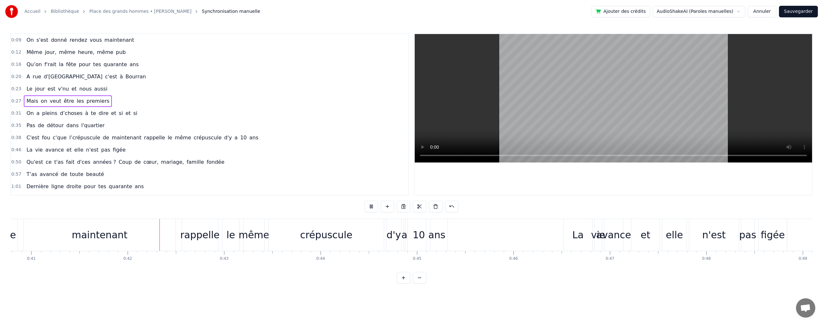
click at [14, 88] on span "0:23" at bounding box center [16, 89] width 10 height 6
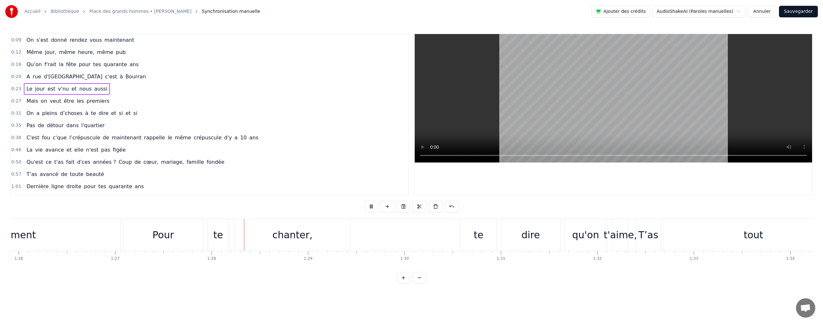
scroll to position [0, 8429]
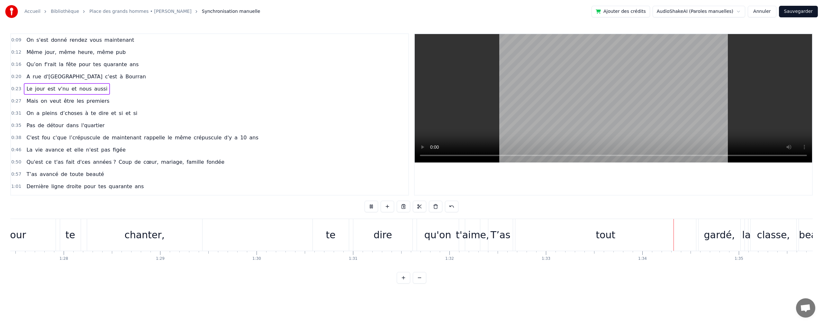
click at [114, 137] on span "maintenant" at bounding box center [126, 137] width 31 height 7
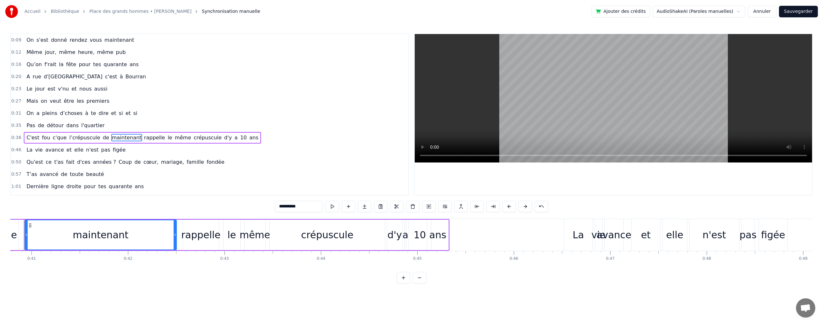
scroll to position [0, 3912]
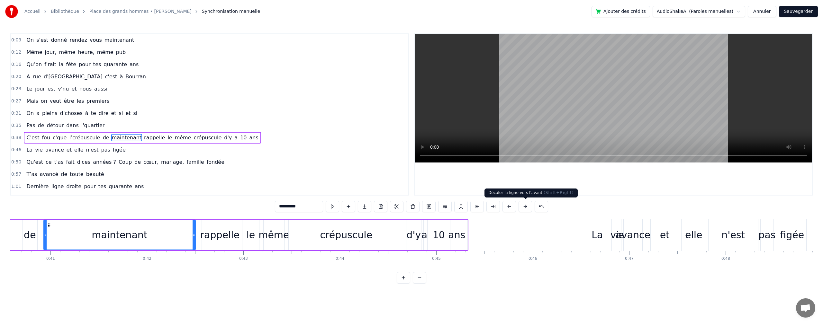
click at [522, 207] on button at bounding box center [524, 207] width 13 height 12
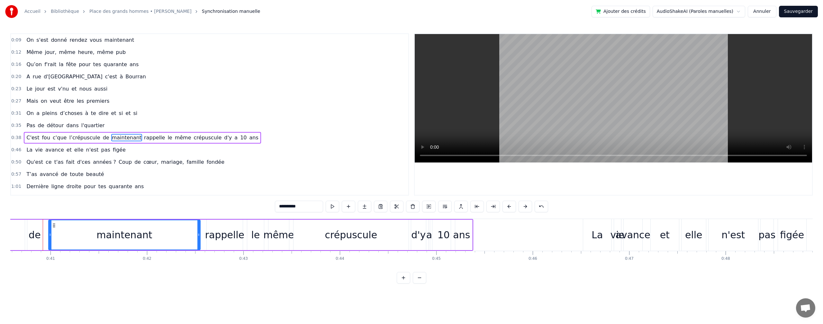
click at [767, 11] on button "Annuler" at bounding box center [761, 12] width 28 height 12
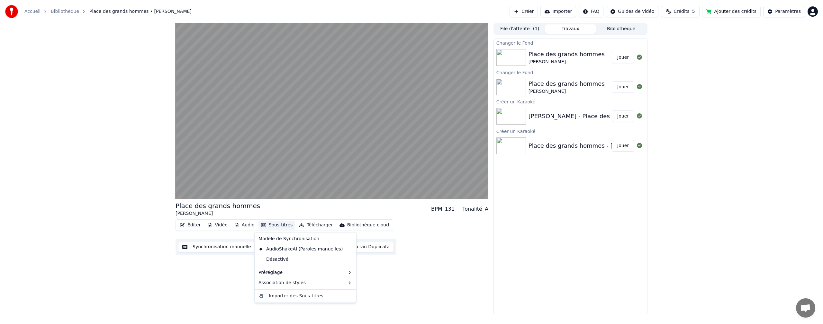
click at [276, 225] on button "Sous-titres" at bounding box center [276, 225] width 37 height 9
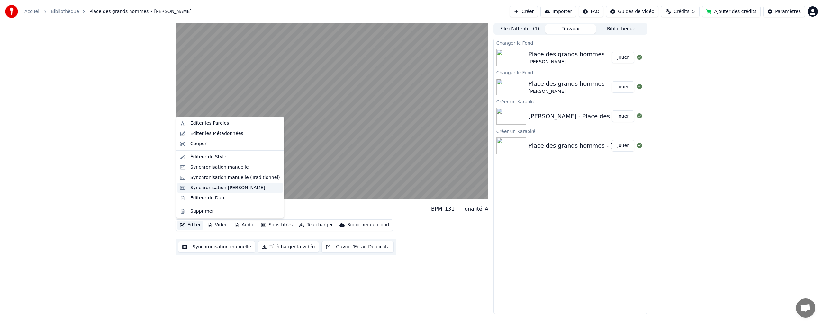
click at [207, 189] on div "Synchronisation [PERSON_NAME]" at bounding box center [227, 188] width 75 height 6
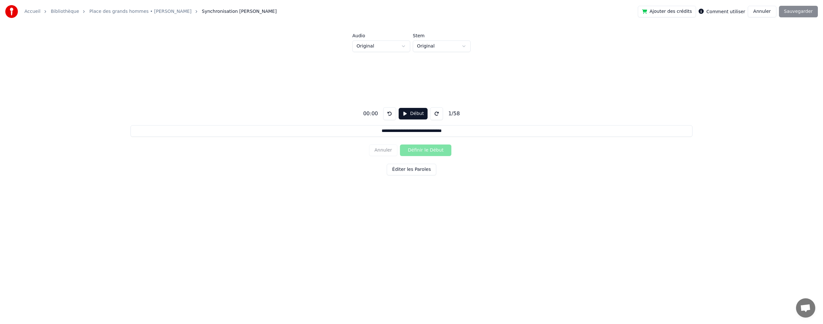
click at [370, 131] on input "**********" at bounding box center [410, 131] width 561 height 12
click at [434, 113] on button at bounding box center [436, 113] width 13 height 13
click at [387, 113] on button at bounding box center [389, 113] width 13 height 13
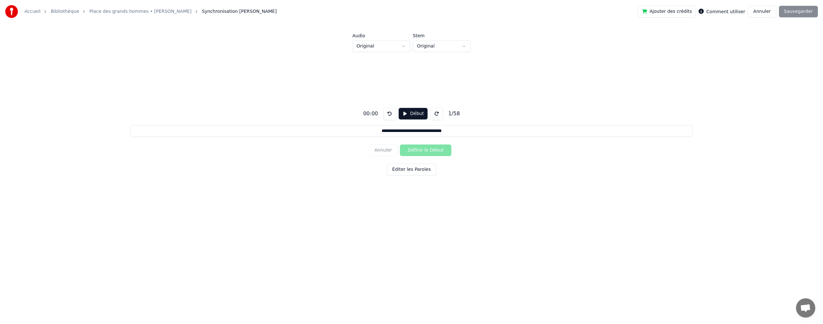
click at [413, 170] on button "Éditer les Paroles" at bounding box center [411, 170] width 49 height 12
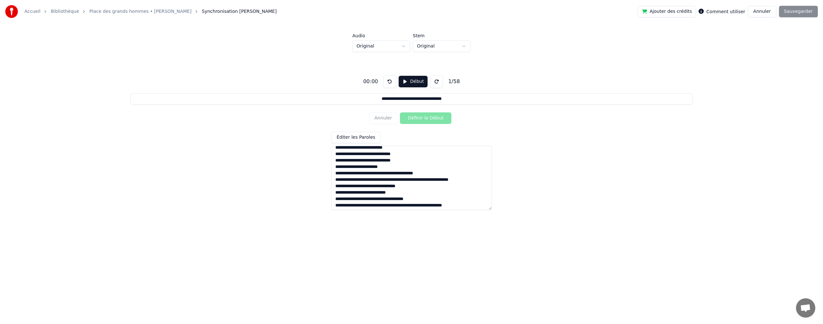
scroll to position [295, 0]
click at [385, 184] on textarea at bounding box center [411, 178] width 161 height 64
click at [396, 197] on textarea at bounding box center [411, 178] width 161 height 64
click at [420, 203] on textarea at bounding box center [411, 178] width 161 height 64
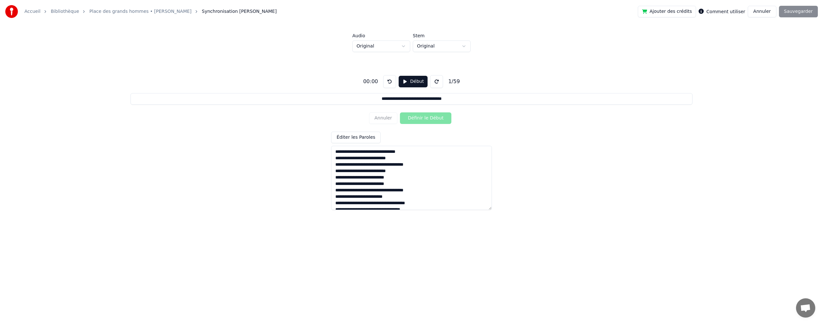
scroll to position [3, 0]
click at [421, 207] on textarea at bounding box center [411, 178] width 161 height 64
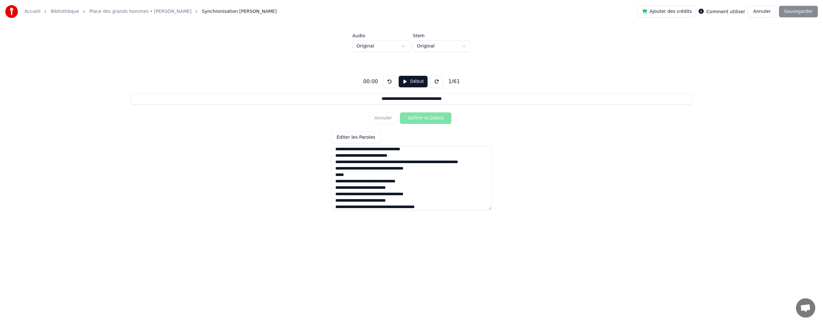
click at [368, 151] on textarea at bounding box center [411, 178] width 161 height 64
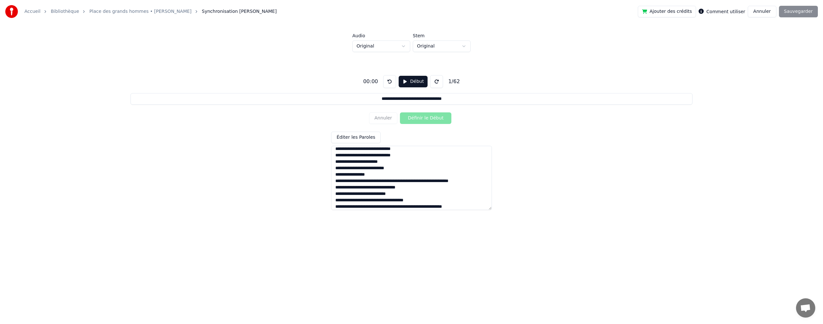
click at [369, 181] on textarea at bounding box center [411, 178] width 161 height 64
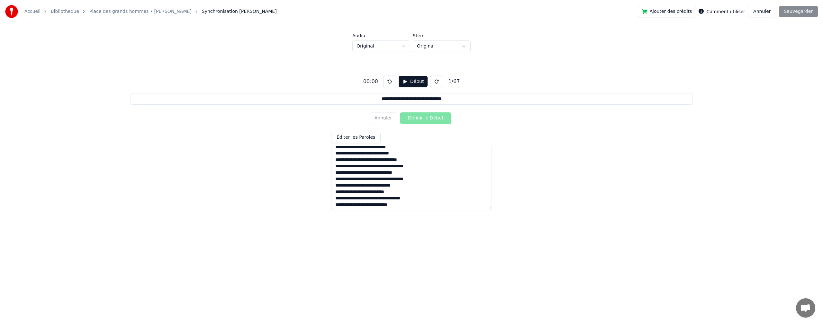
scroll to position [0, 0]
type textarea "**********"
click at [370, 99] on input "**********" at bounding box center [410, 99] width 561 height 12
click at [408, 80] on button "Début" at bounding box center [412, 82] width 29 height 12
click at [386, 81] on button at bounding box center [389, 81] width 13 height 13
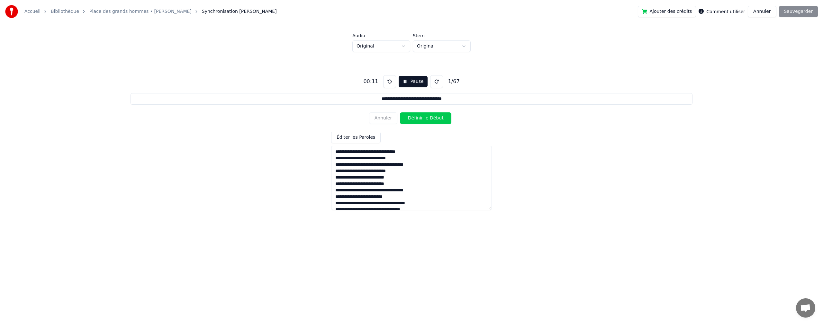
click at [388, 82] on button at bounding box center [389, 81] width 13 height 13
click at [406, 82] on button "Pause" at bounding box center [412, 82] width 29 height 12
click at [387, 81] on button at bounding box center [389, 81] width 13 height 13
click at [617, 238] on html "**********" at bounding box center [411, 119] width 823 height 238
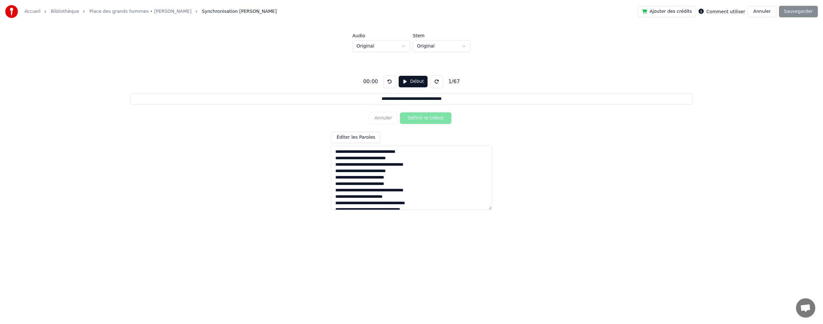
click at [221, 169] on div "**********" at bounding box center [411, 140] width 802 height 176
click at [406, 82] on button "Début" at bounding box center [412, 82] width 29 height 12
click at [414, 81] on button "Pause" at bounding box center [412, 82] width 29 height 12
click at [387, 82] on button at bounding box center [389, 81] width 13 height 13
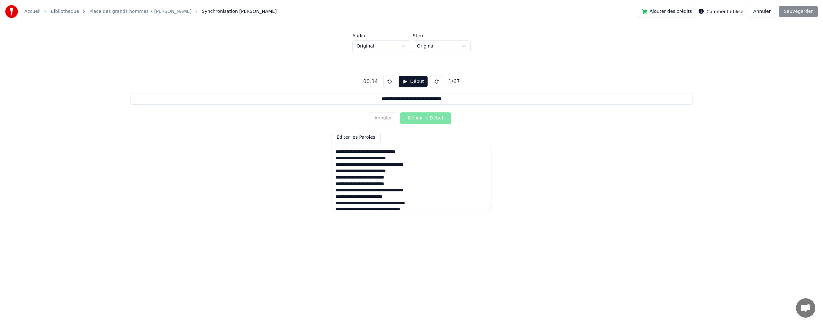
click at [387, 82] on button at bounding box center [389, 81] width 13 height 13
click at [416, 81] on button "Début" at bounding box center [412, 82] width 29 height 12
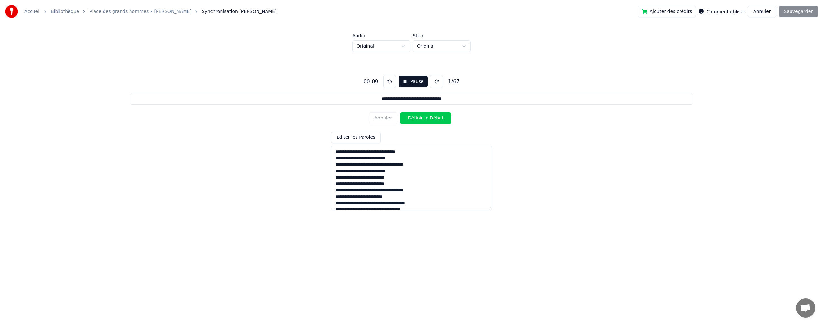
click at [424, 118] on button "Définir le Début" at bounding box center [425, 118] width 51 height 12
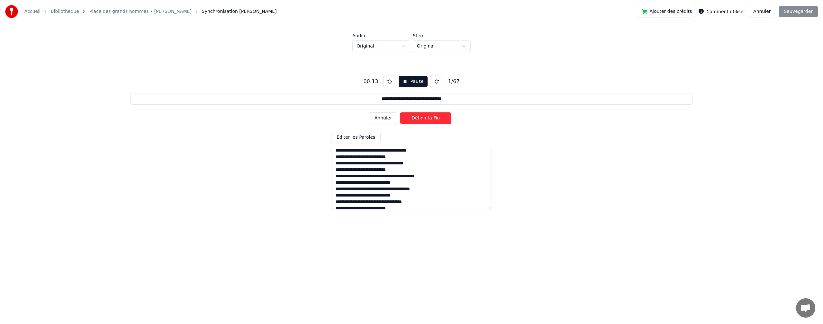
scroll to position [372, 0]
click at [404, 201] on textarea at bounding box center [411, 178] width 161 height 64
click at [436, 81] on button at bounding box center [436, 81] width 13 height 13
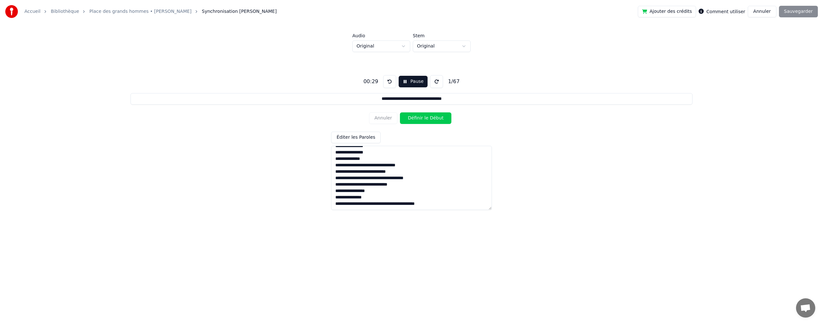
click at [436, 81] on button at bounding box center [436, 81] width 13 height 13
click at [389, 83] on button at bounding box center [389, 81] width 13 height 13
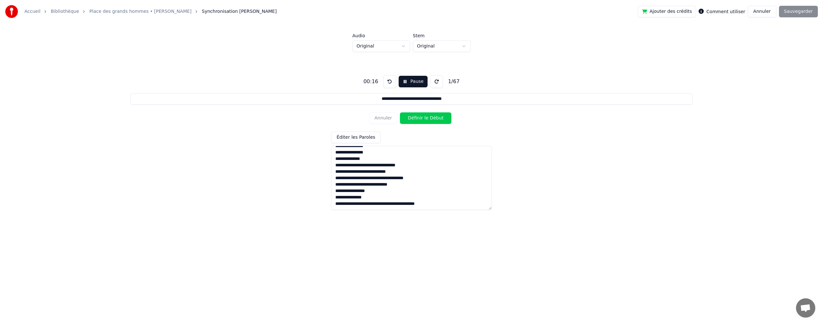
click at [389, 83] on button at bounding box center [389, 81] width 13 height 13
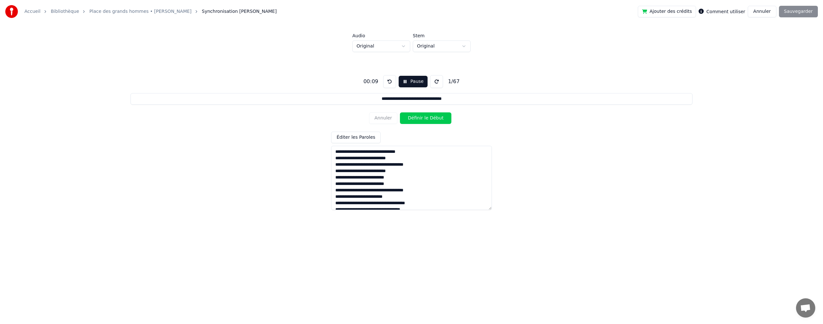
click at [462, 100] on input "**********" at bounding box center [410, 99] width 561 height 12
click at [389, 80] on button at bounding box center [389, 81] width 13 height 13
click at [423, 120] on button "Définir le Début" at bounding box center [425, 118] width 51 height 12
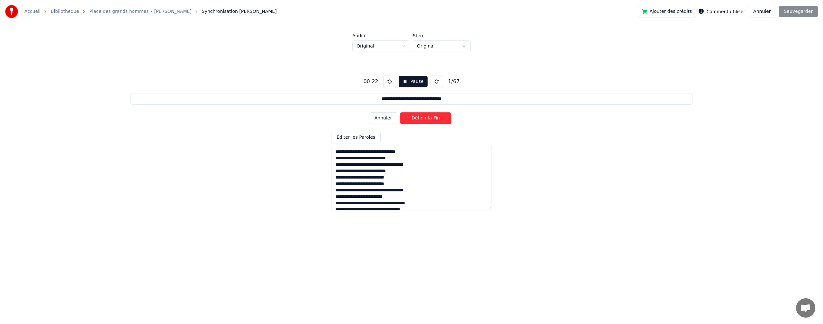
click at [473, 101] on input "**********" at bounding box center [410, 99] width 561 height 12
click at [454, 81] on div "1 / 67" at bounding box center [453, 82] width 17 height 8
click at [404, 47] on html "**********" at bounding box center [411, 119] width 823 height 238
click at [467, 48] on html "**********" at bounding box center [411, 119] width 823 height 238
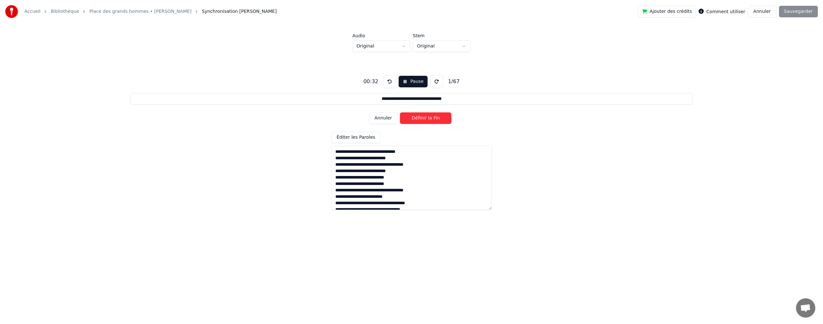
click at [467, 48] on html "**********" at bounding box center [411, 119] width 823 height 238
click at [764, 15] on button "Annuler" at bounding box center [761, 12] width 28 height 12
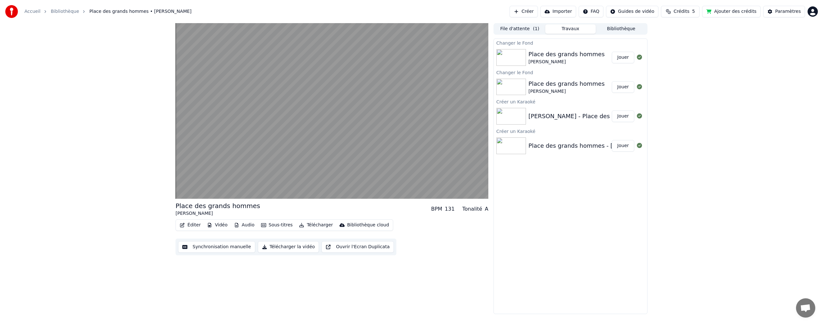
click at [192, 225] on button "Éditer" at bounding box center [190, 225] width 26 height 9
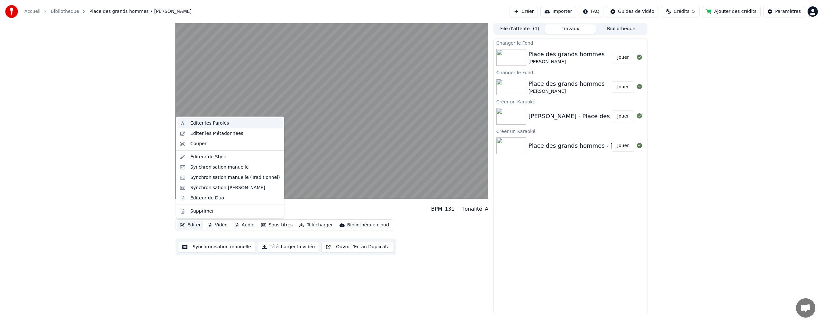
click at [199, 123] on div "Éditer les Paroles" at bounding box center [209, 123] width 39 height 6
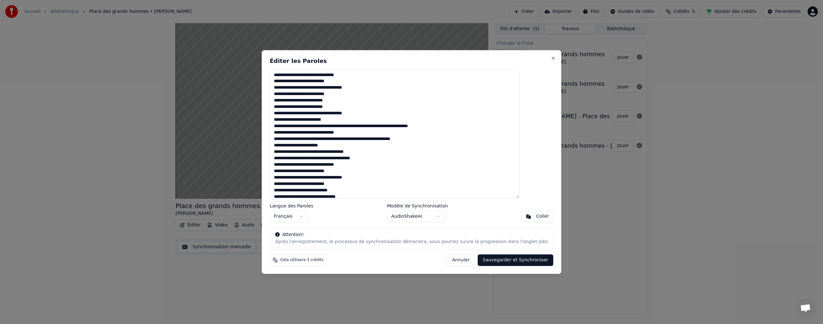
click at [376, 127] on textarea at bounding box center [395, 134] width 250 height 130
click at [361, 138] on textarea at bounding box center [395, 134] width 250 height 130
click at [356, 145] on textarea at bounding box center [395, 134] width 250 height 130
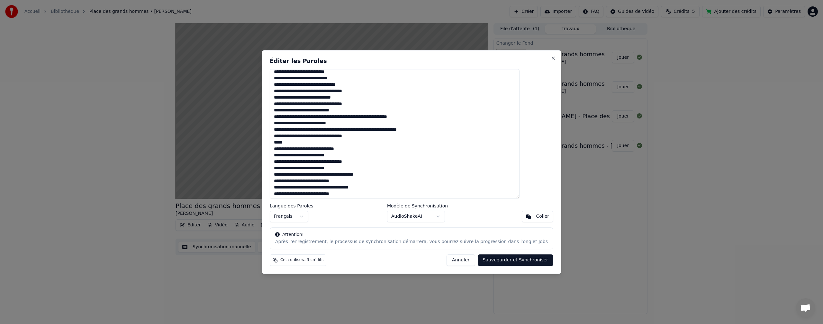
scroll to position [129, 0]
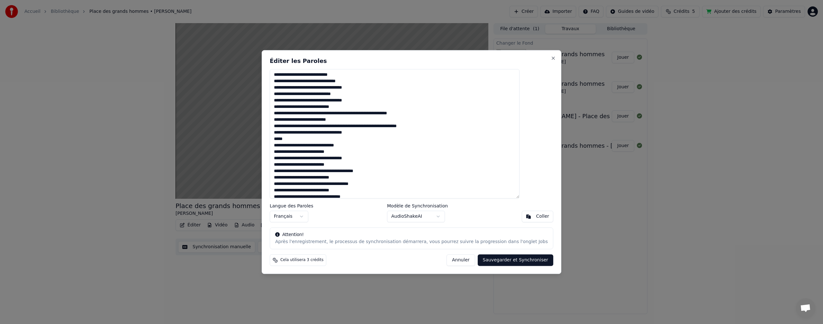
click at [349, 113] on textarea at bounding box center [395, 134] width 250 height 130
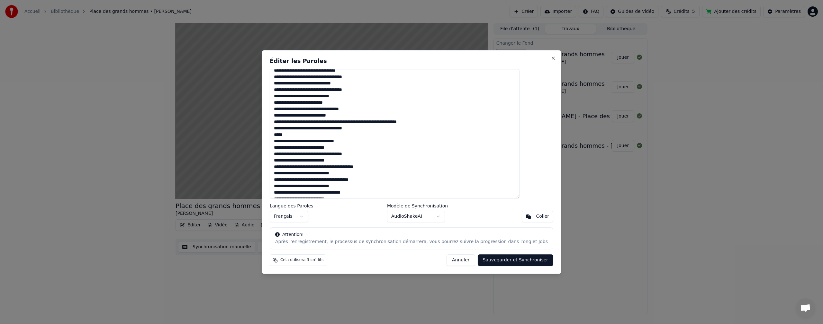
scroll to position [111, 0]
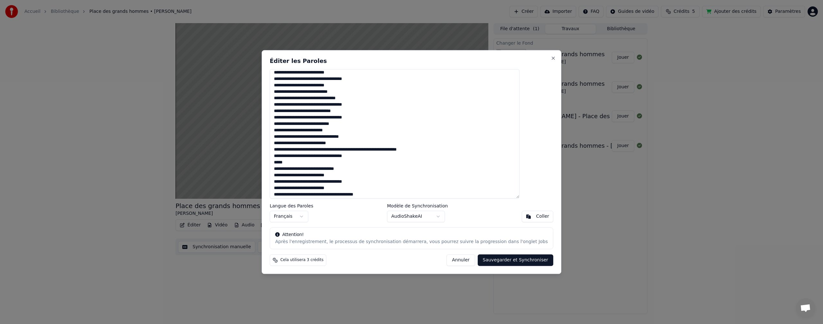
click at [301, 164] on textarea at bounding box center [395, 134] width 250 height 130
click at [378, 149] on textarea at bounding box center [395, 134] width 250 height 130
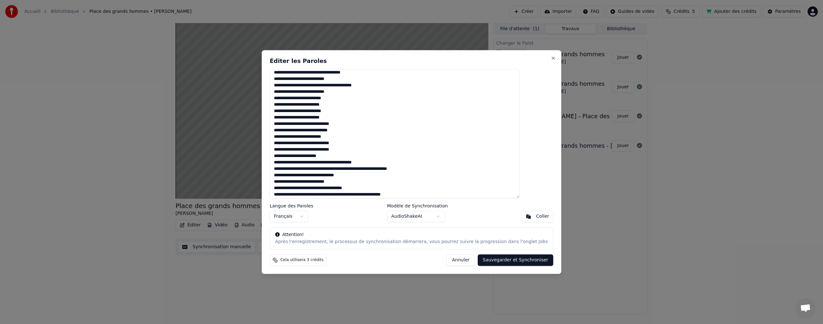
scroll to position [268, 0]
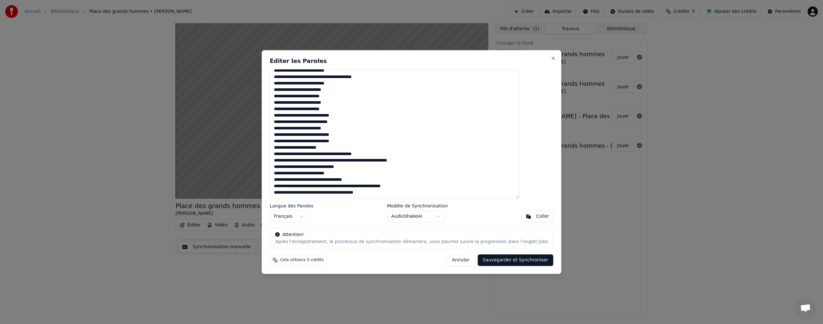
click at [419, 161] on textarea at bounding box center [395, 134] width 250 height 130
click at [350, 153] on textarea at bounding box center [395, 134] width 250 height 130
click at [325, 161] on textarea at bounding box center [395, 134] width 250 height 130
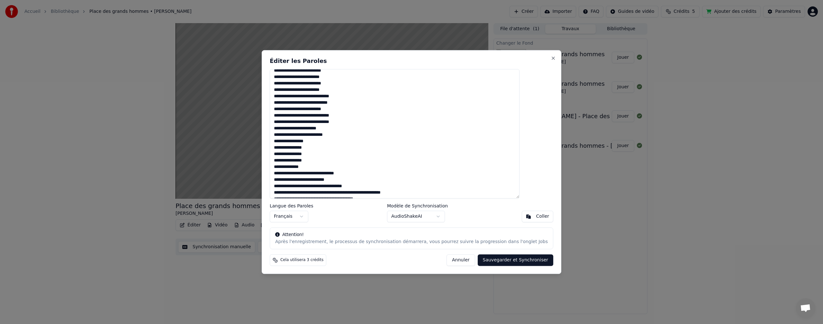
scroll to position [293, 0]
click at [363, 188] on textarea at bounding box center [395, 134] width 250 height 130
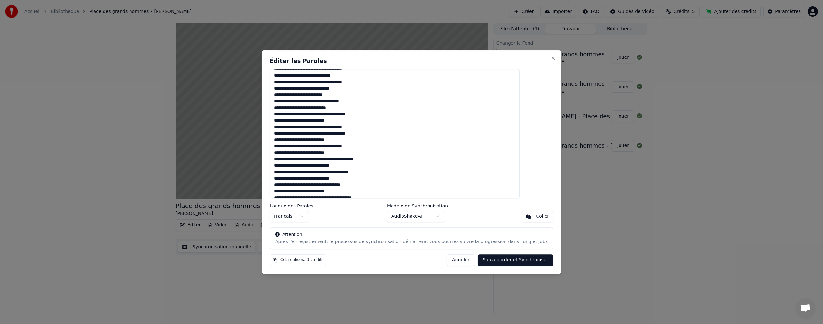
scroll to position [161, 0]
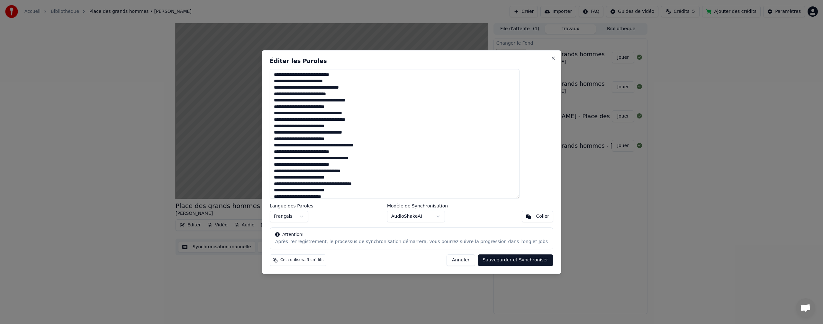
click at [322, 88] on textarea at bounding box center [395, 134] width 250 height 130
click at [409, 121] on textarea at bounding box center [395, 134] width 250 height 130
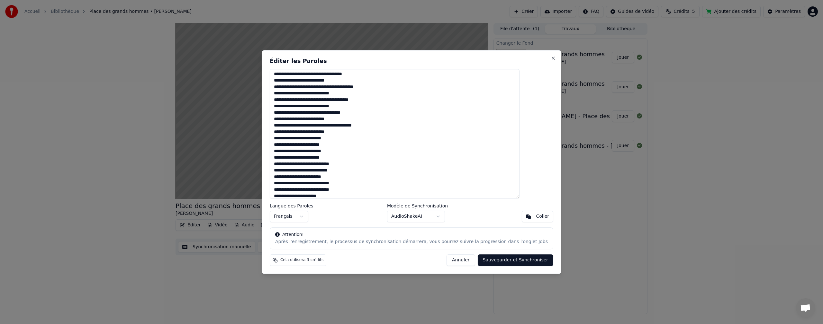
scroll to position [306, 0]
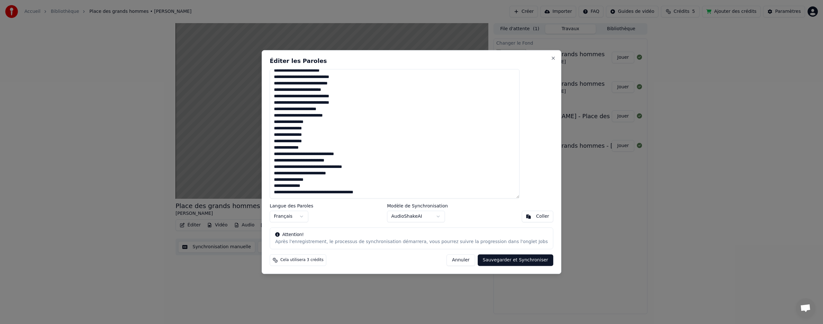
type textarea "**********"
click at [491, 261] on button "Sauvegarder et Synchroniser" at bounding box center [515, 260] width 76 height 12
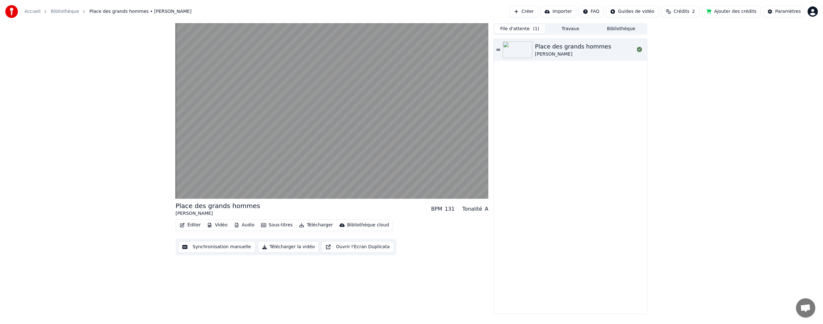
click at [512, 27] on button "File d'attente ( 1 )" at bounding box center [519, 28] width 51 height 9
click at [566, 31] on button "Travaux" at bounding box center [570, 28] width 51 height 9
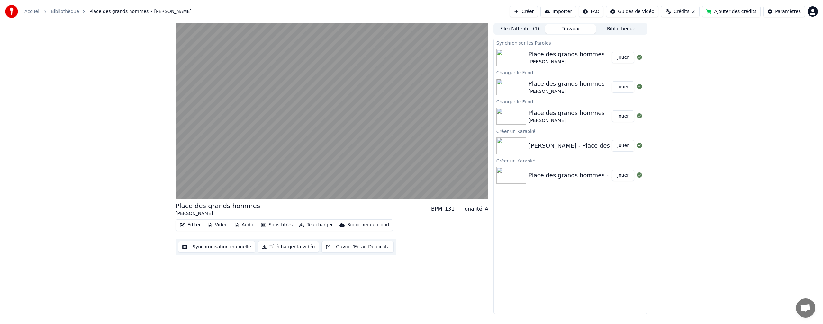
click at [622, 59] on button "Jouer" at bounding box center [622, 58] width 22 height 12
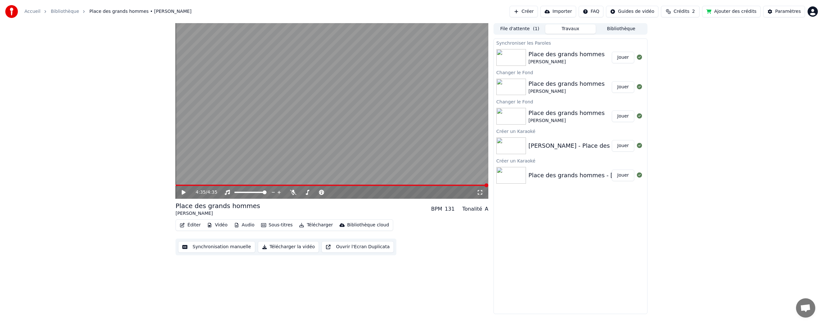
click at [778, 124] on div "4:35 / 4:35 Place des grands hommes [PERSON_NAME] BPM 131 Tonalité A Éditer Vid…" at bounding box center [411, 168] width 823 height 291
